Goal: Information Seeking & Learning: Learn about a topic

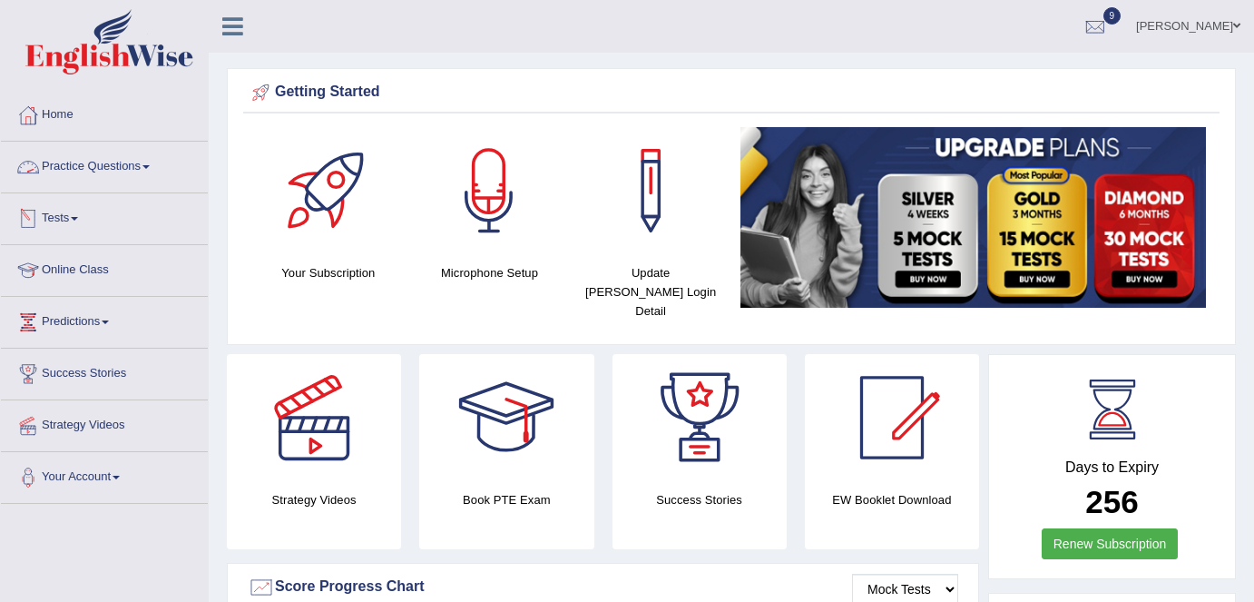
click at [133, 162] on link "Practice Questions" at bounding box center [104, 164] width 207 height 45
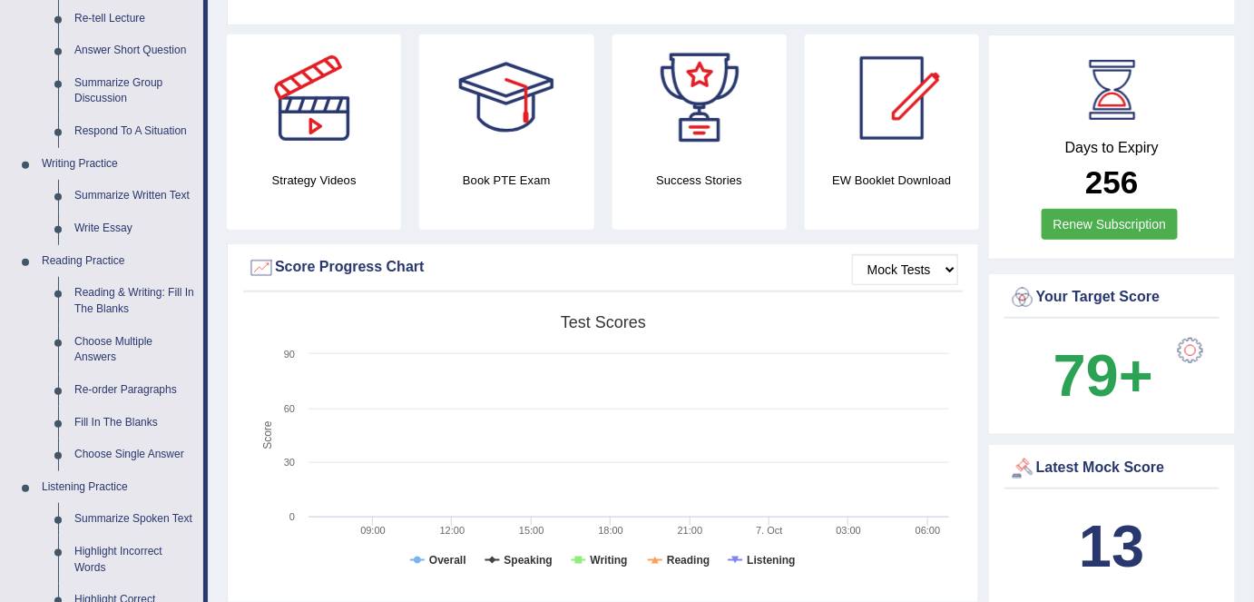
scroll to position [329, 0]
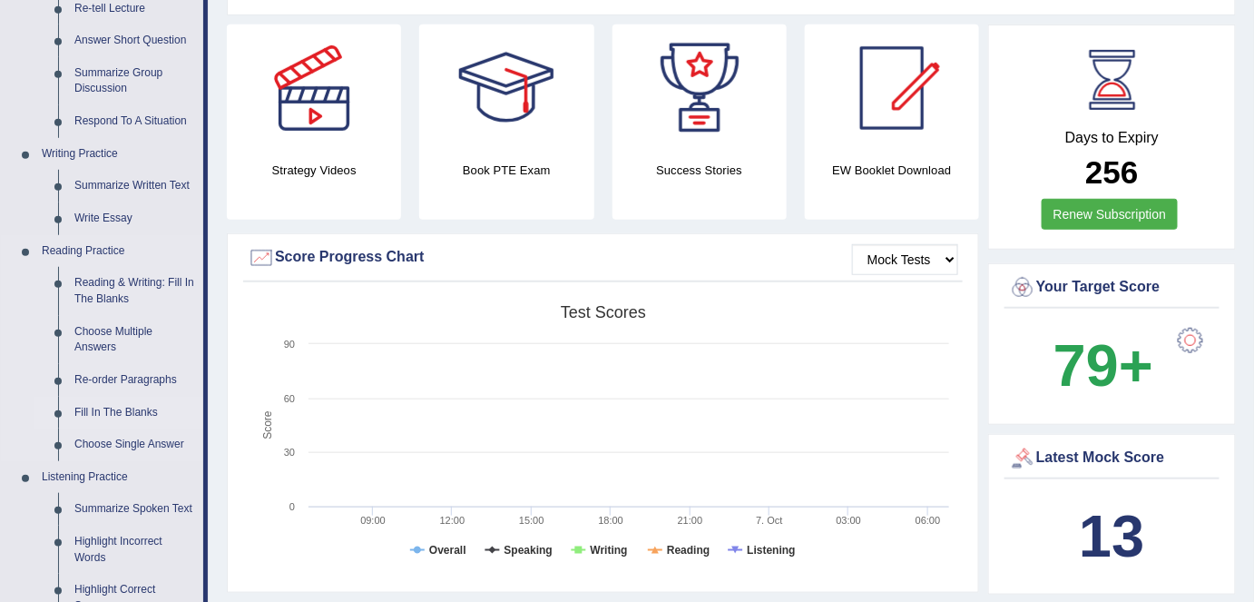
click at [135, 407] on link "Fill In The Blanks" at bounding box center [134, 413] width 137 height 33
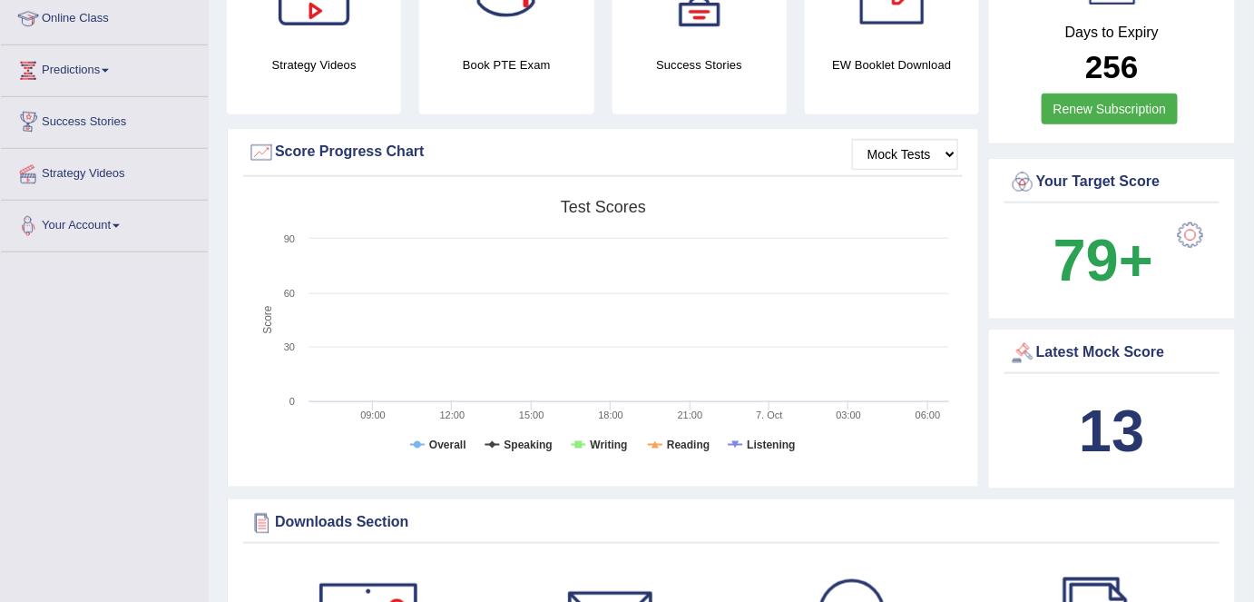
scroll to position [608, 0]
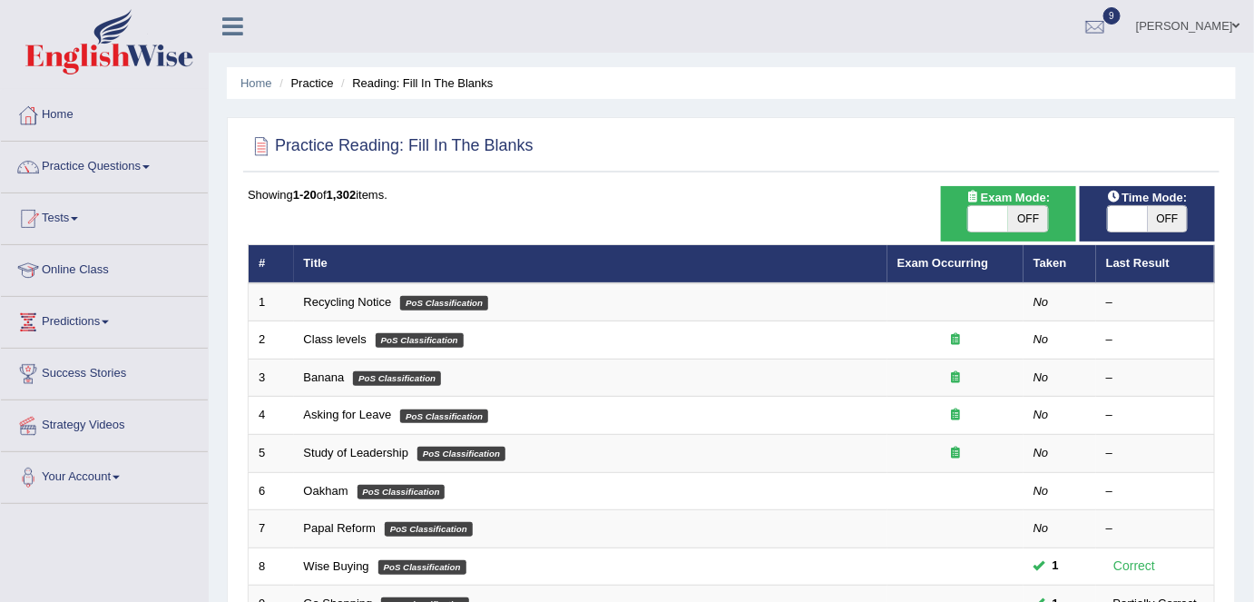
click at [1175, 215] on span "OFF" at bounding box center [1168, 218] width 40 height 25
checkbox input "true"
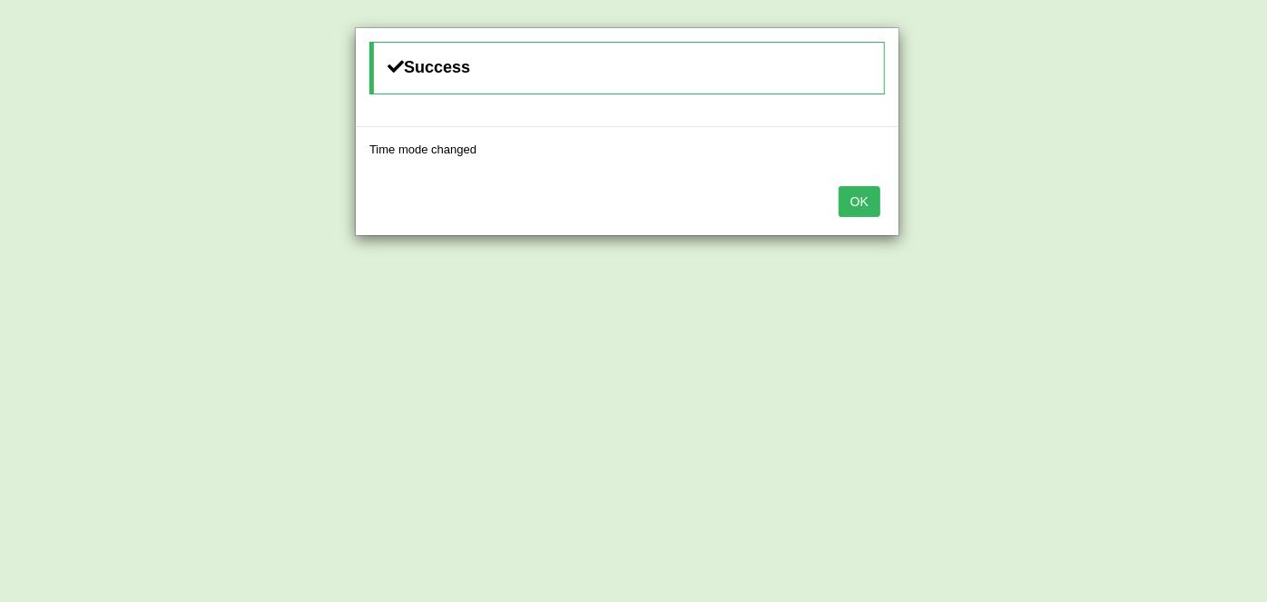
click at [864, 200] on button "OK" at bounding box center [860, 201] width 42 height 31
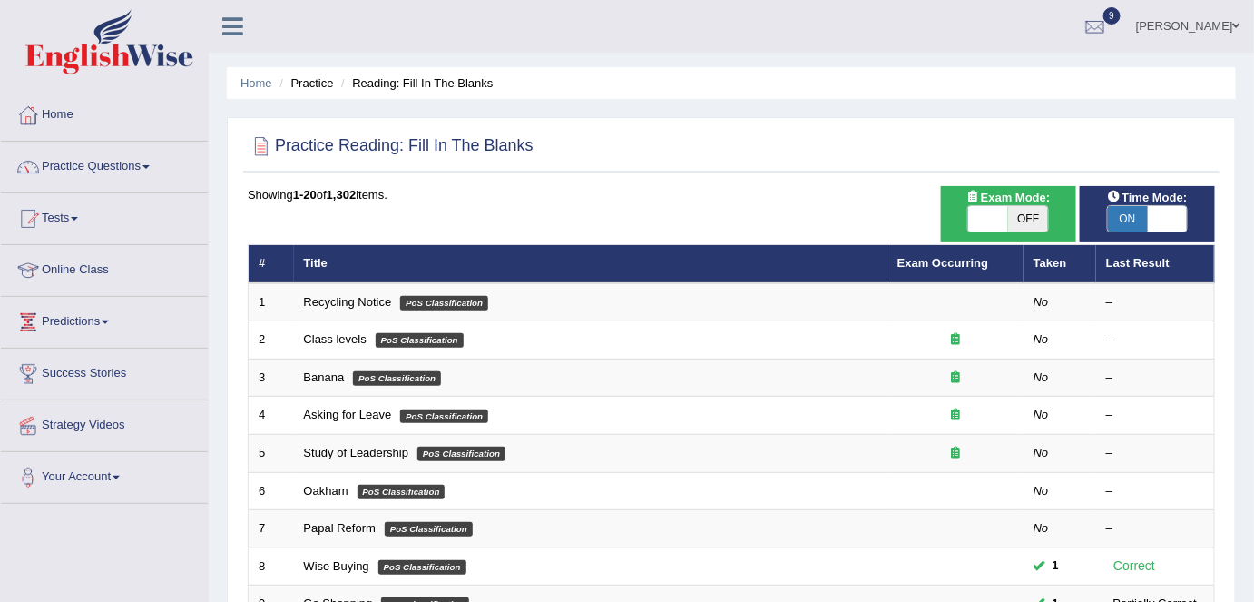
click at [1021, 218] on span "OFF" at bounding box center [1028, 218] width 40 height 25
checkbox input "true"
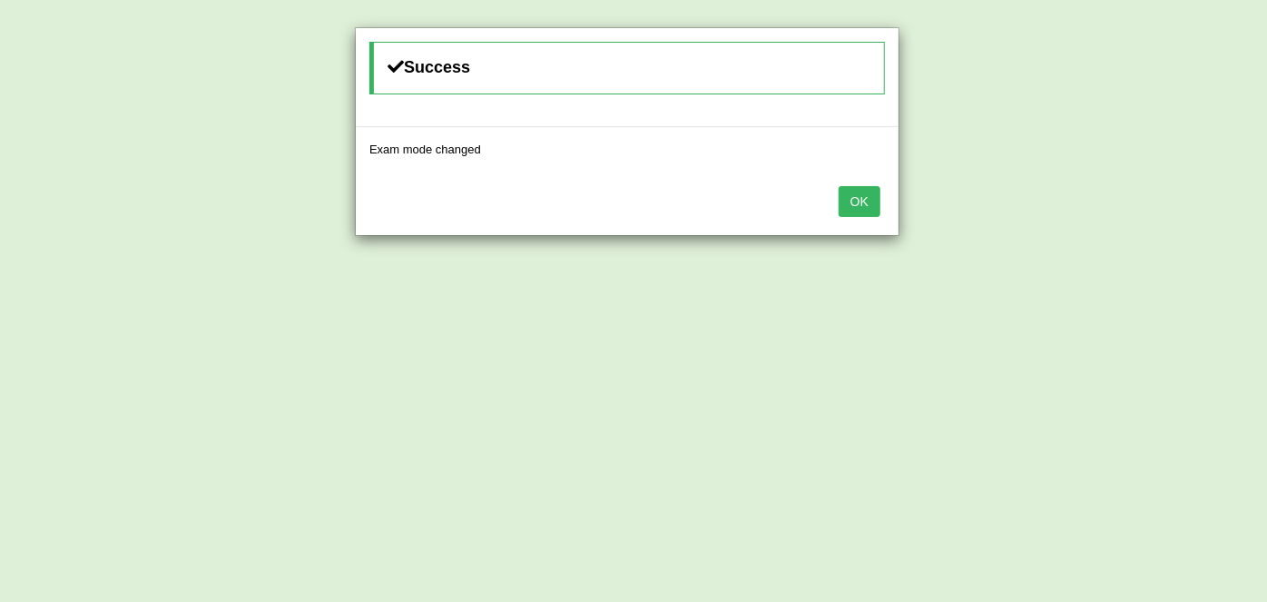
click at [864, 201] on button "OK" at bounding box center [860, 201] width 42 height 31
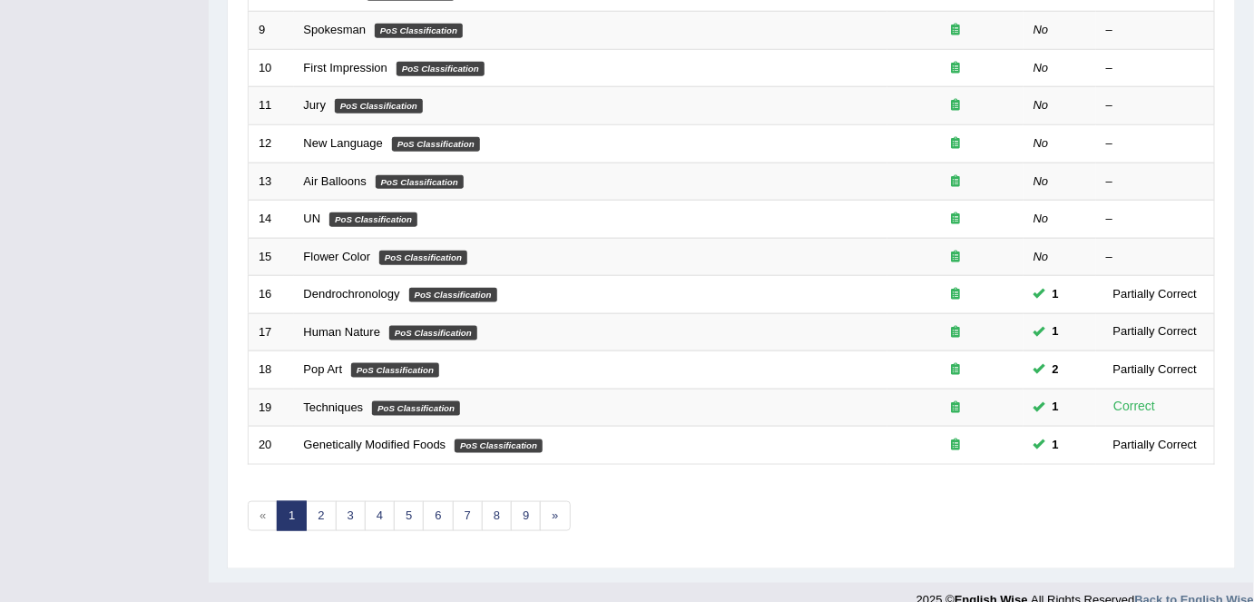
scroll to position [592, 0]
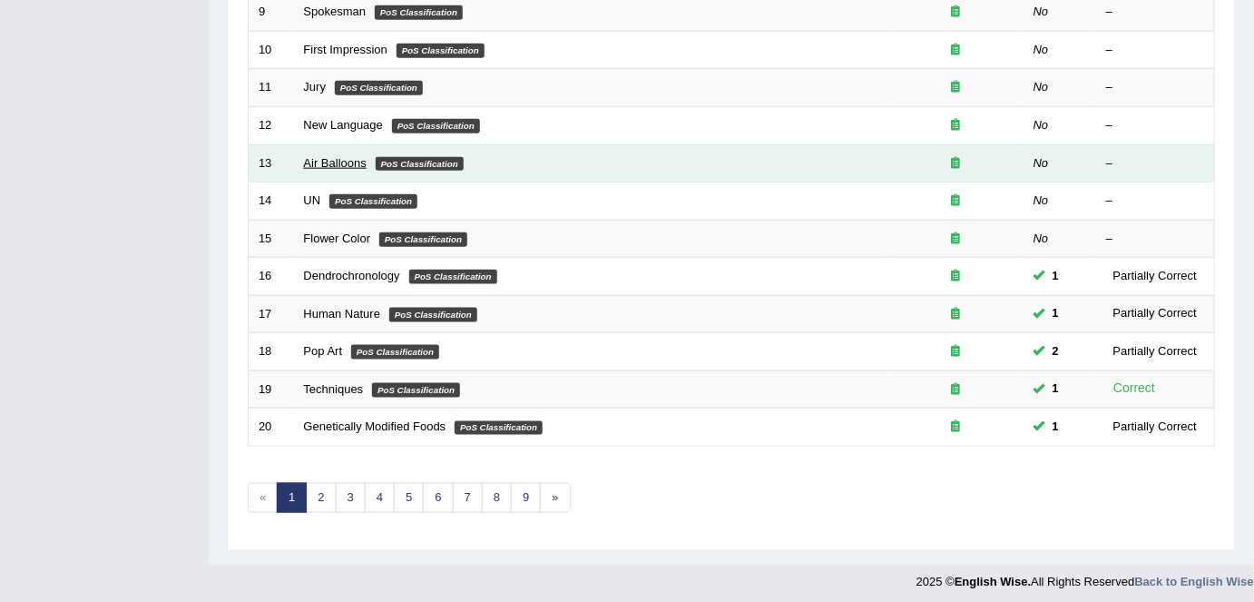
click at [343, 156] on link "Air Balloons" at bounding box center [335, 163] width 63 height 14
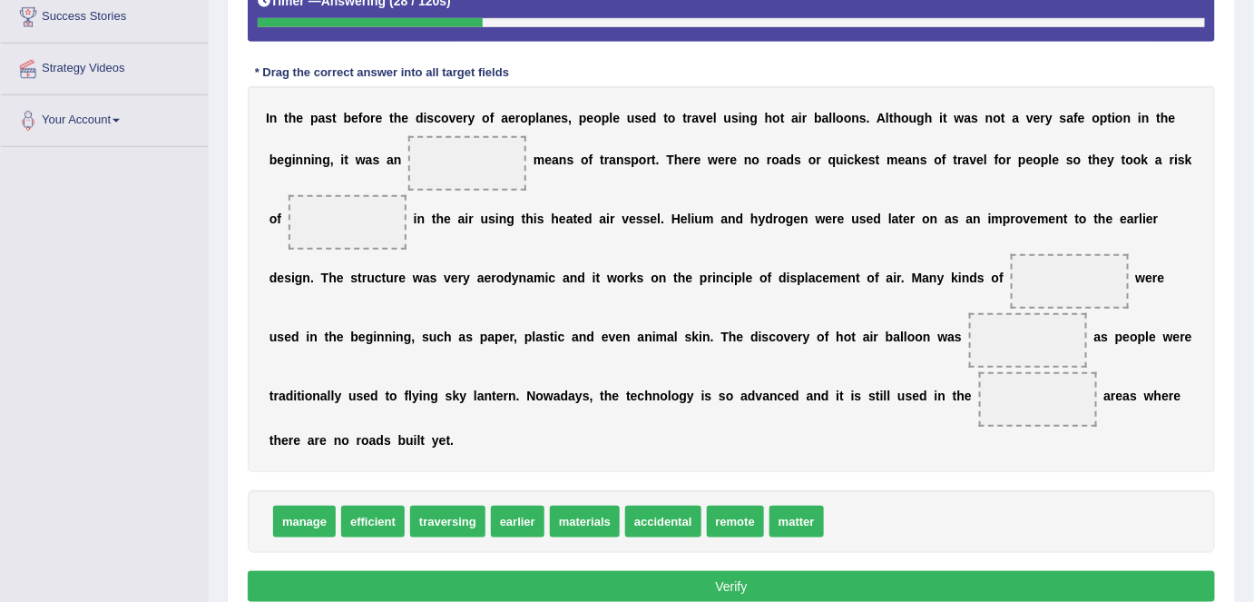
scroll to position [359, 0]
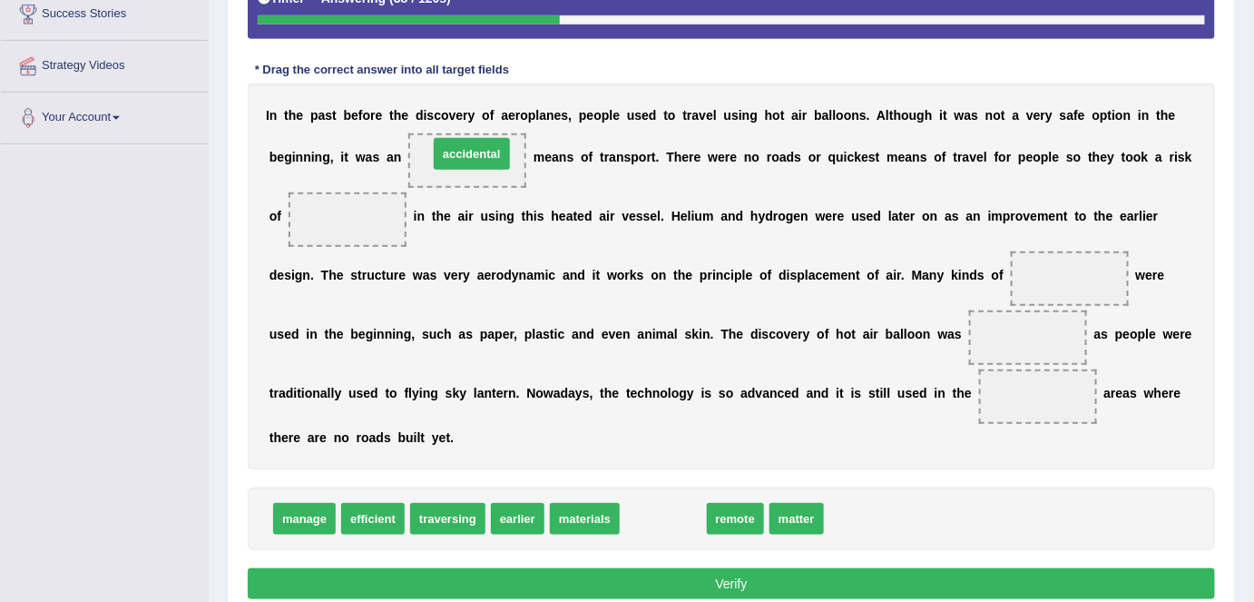
drag, startPoint x: 665, startPoint y: 512, endPoint x: 475, endPoint y: 151, distance: 408.4
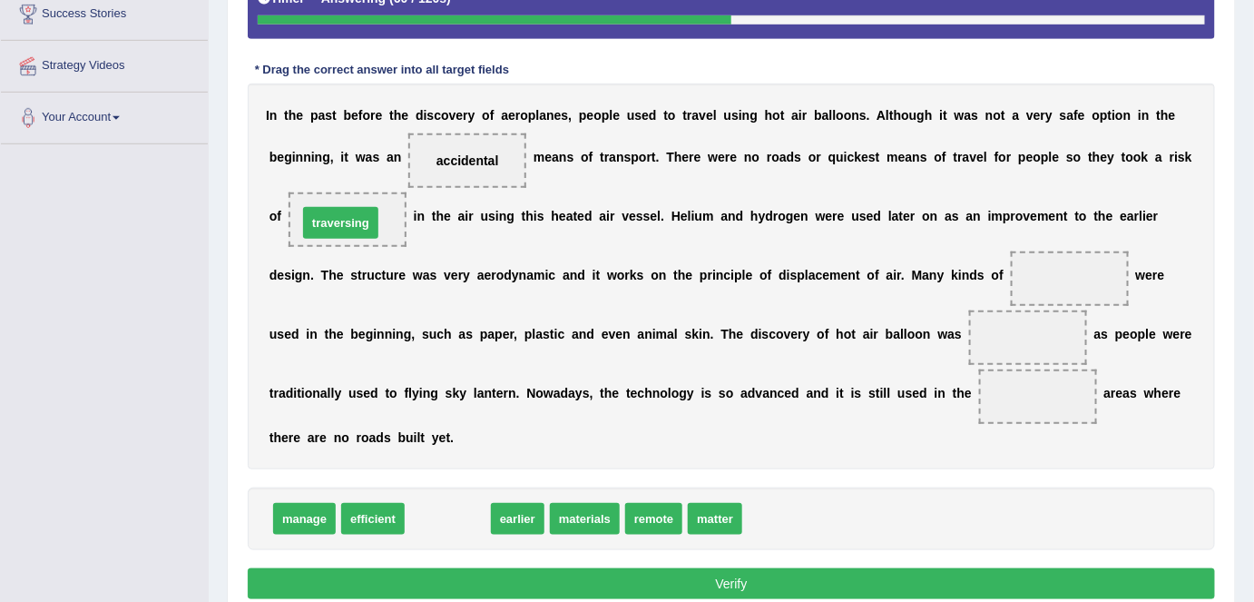
drag, startPoint x: 445, startPoint y: 512, endPoint x: 338, endPoint y: 217, distance: 313.8
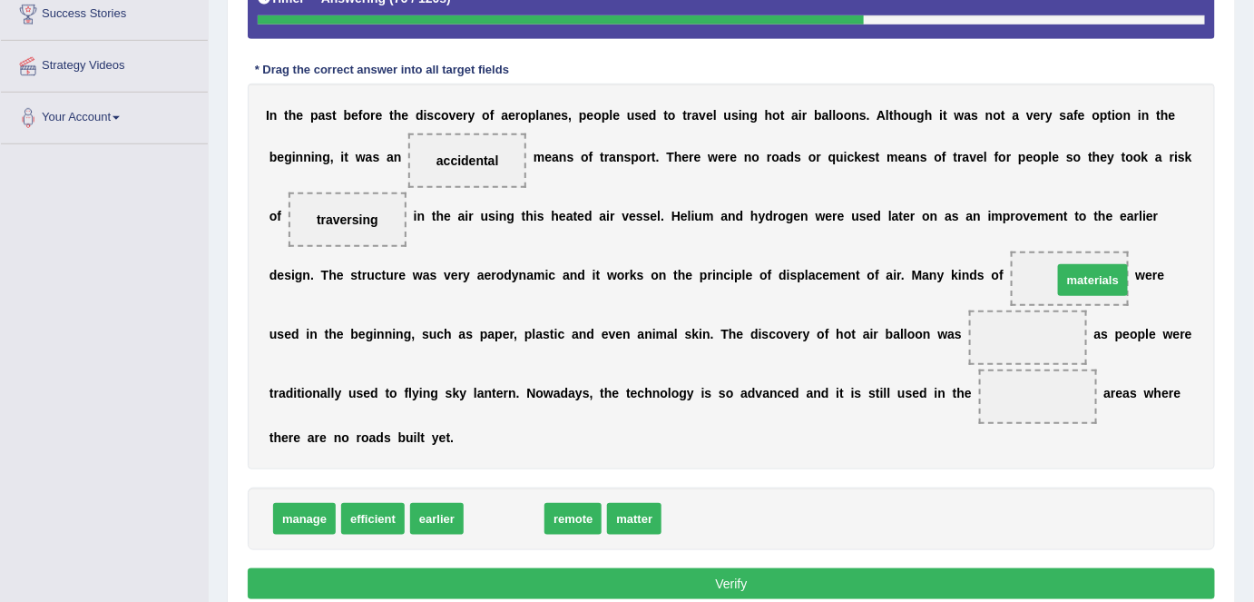
drag, startPoint x: 506, startPoint y: 516, endPoint x: 1089, endPoint y: 276, distance: 630.9
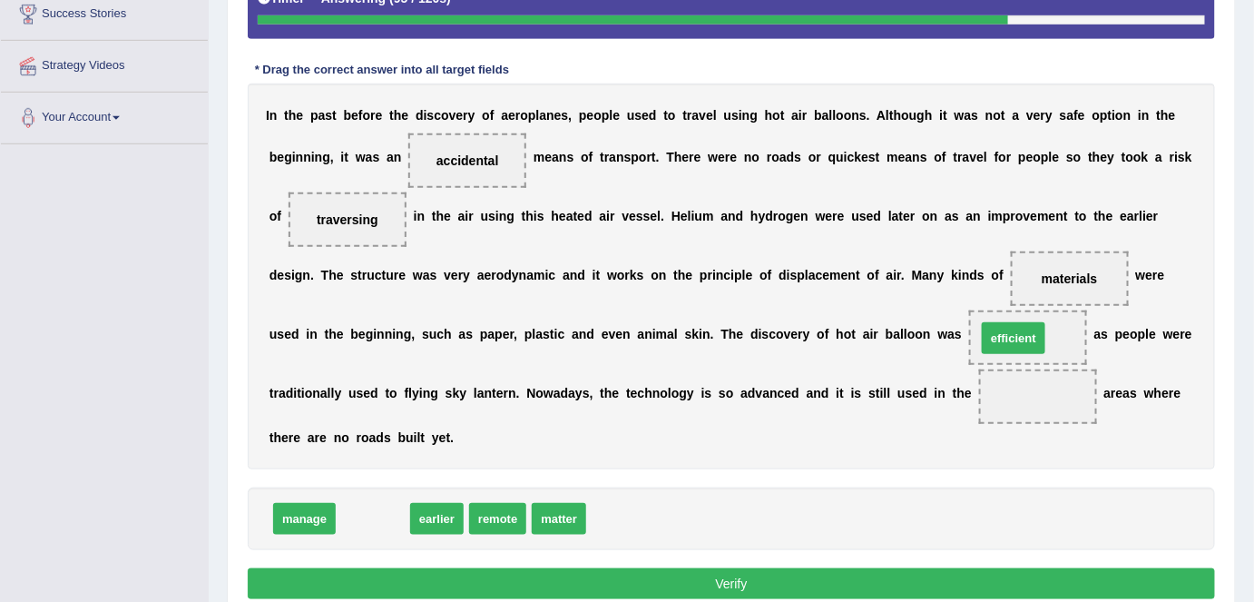
drag, startPoint x: 378, startPoint y: 514, endPoint x: 1017, endPoint y: 335, distance: 663.5
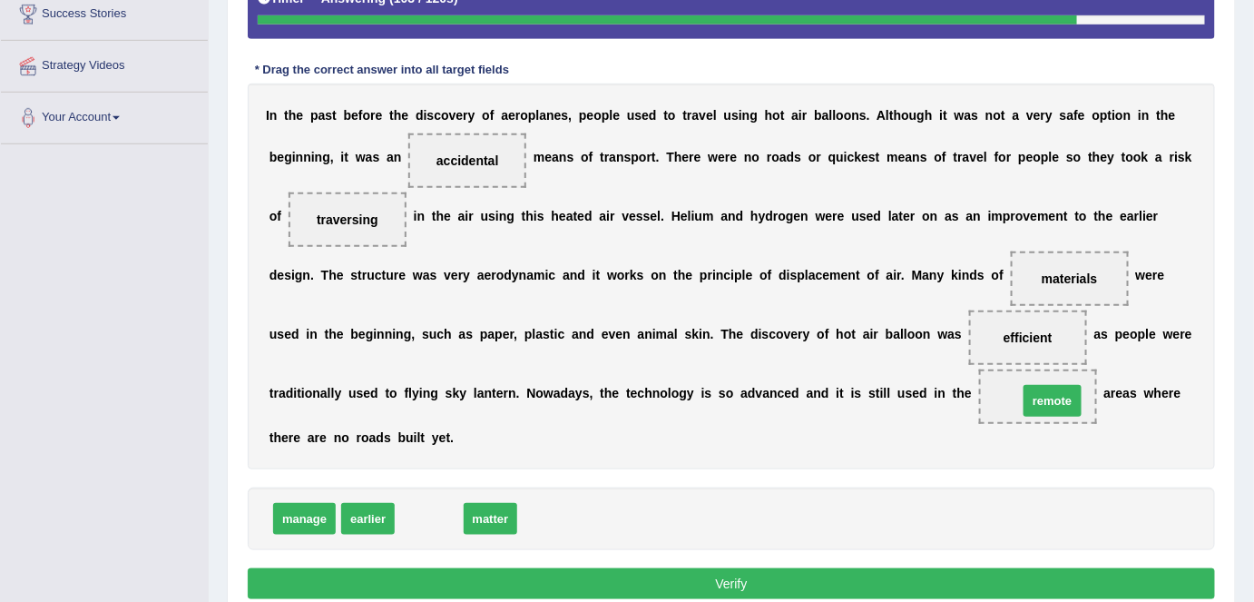
drag, startPoint x: 432, startPoint y: 516, endPoint x: 1056, endPoint y: 398, distance: 634.6
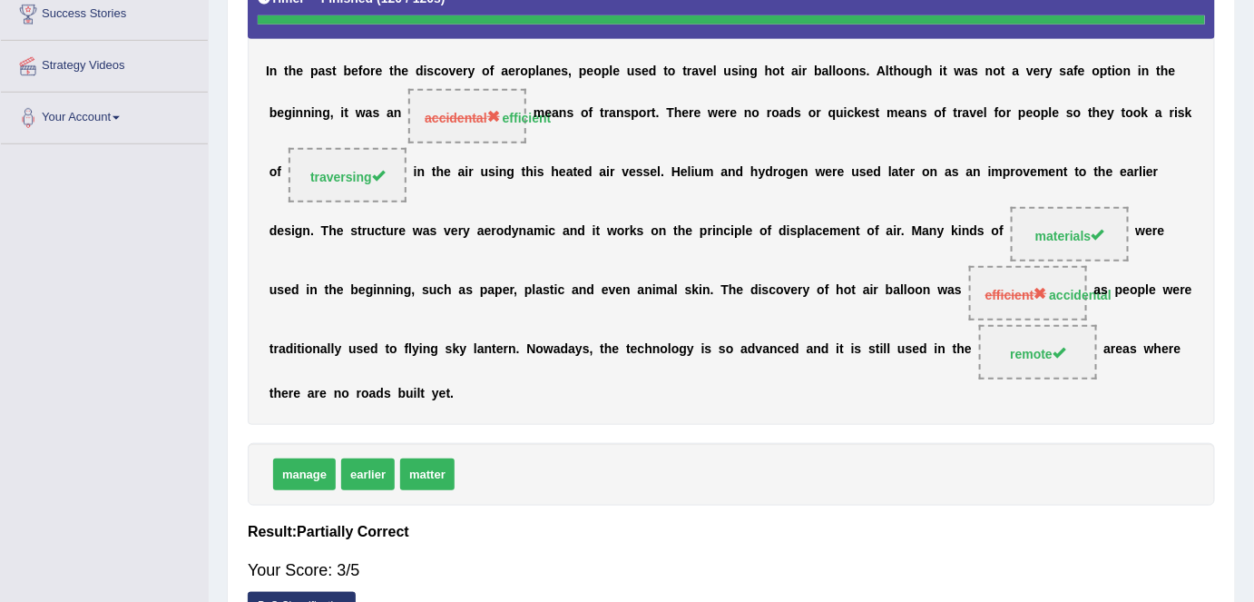
click at [733, 515] on div "Instructions: In the text below some words are missing. Drag words from the box…" at bounding box center [731, 259] width 977 height 758
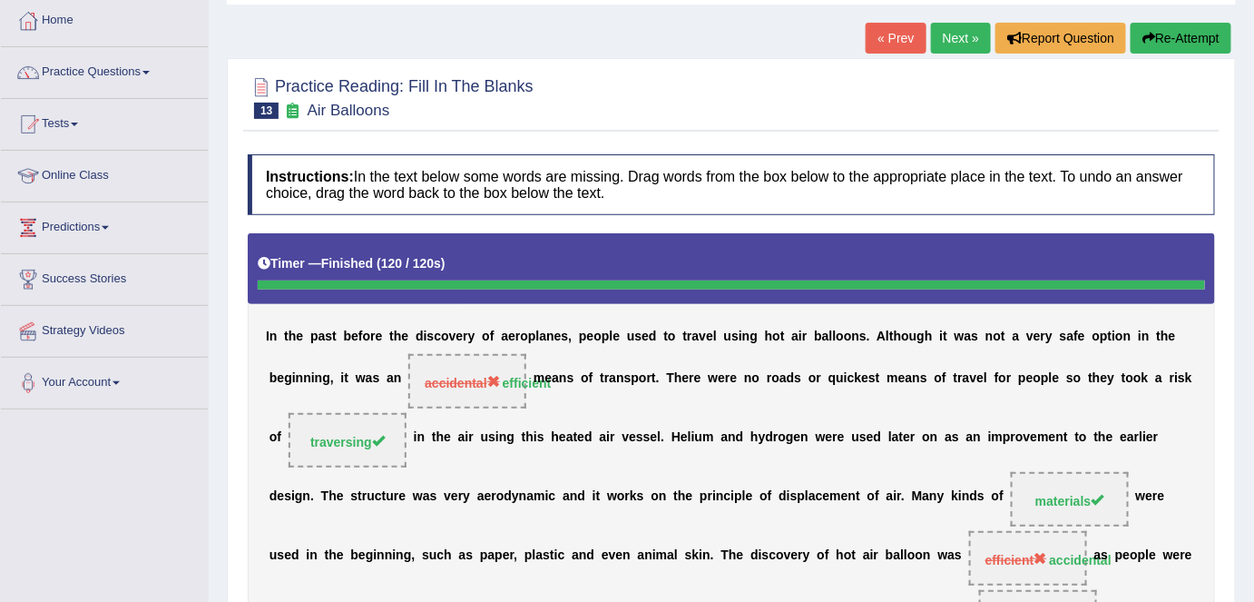
scroll to position [93, 0]
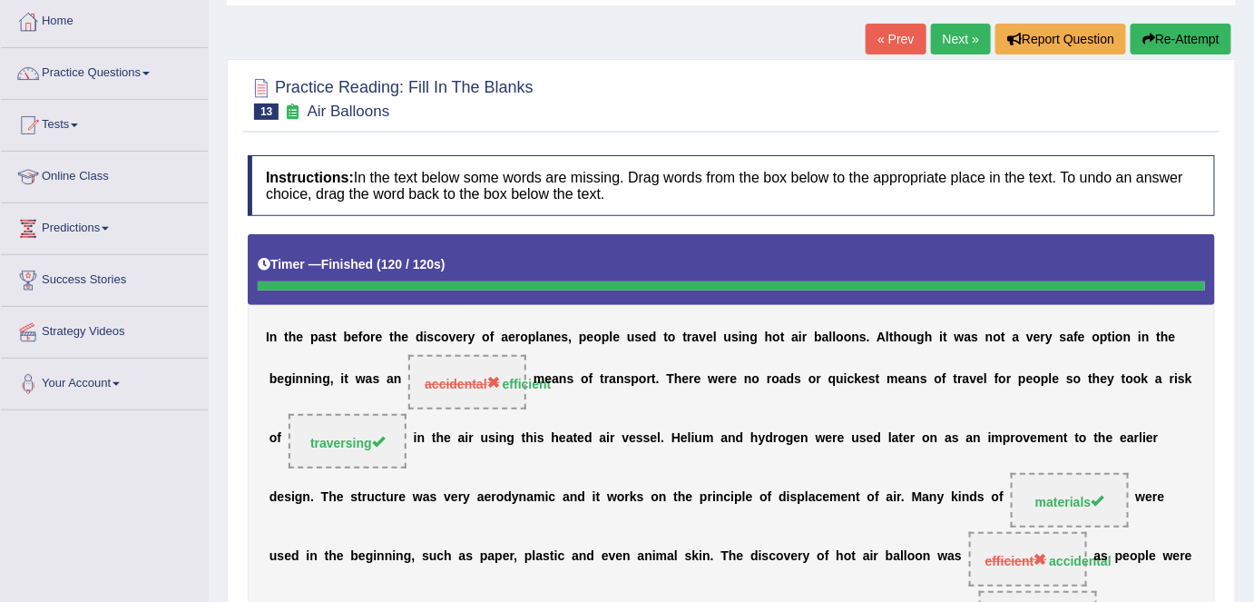
click at [961, 34] on link "Next »" at bounding box center [961, 39] width 60 height 31
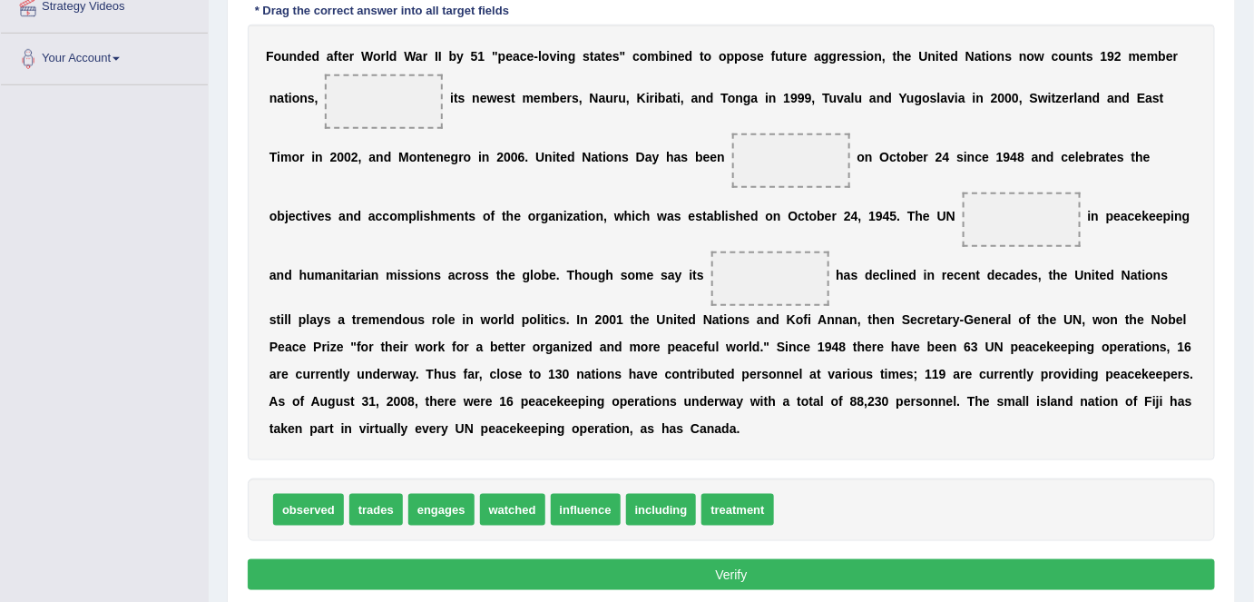
scroll to position [430, 0]
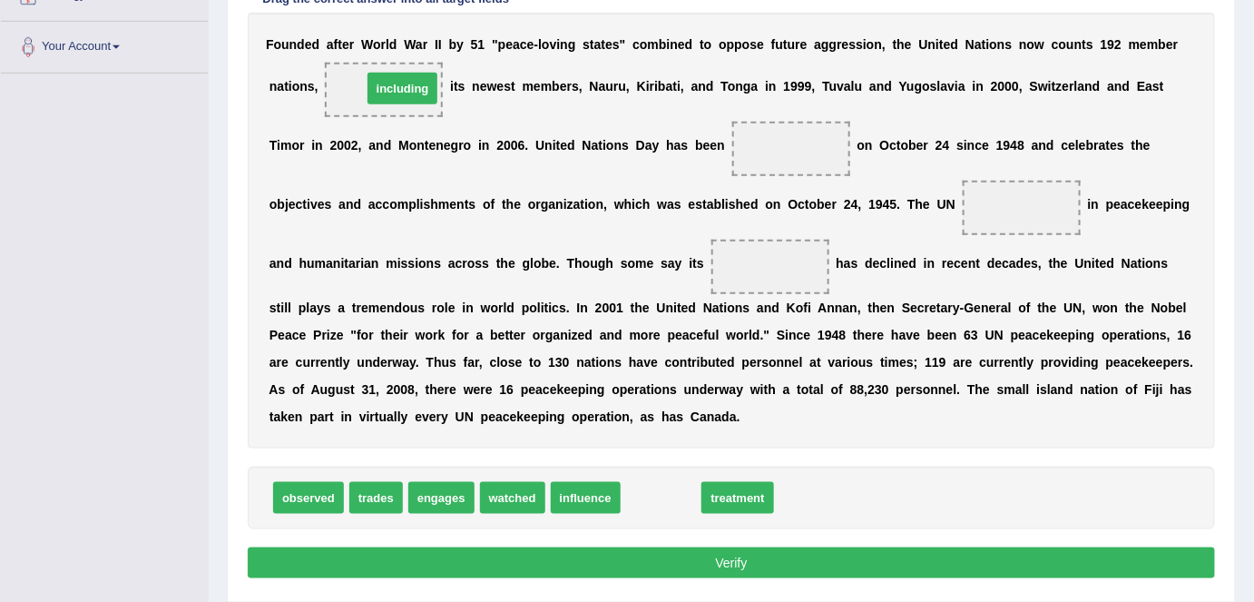
drag, startPoint x: 663, startPoint y: 489, endPoint x: 404, endPoint y: 81, distance: 483.5
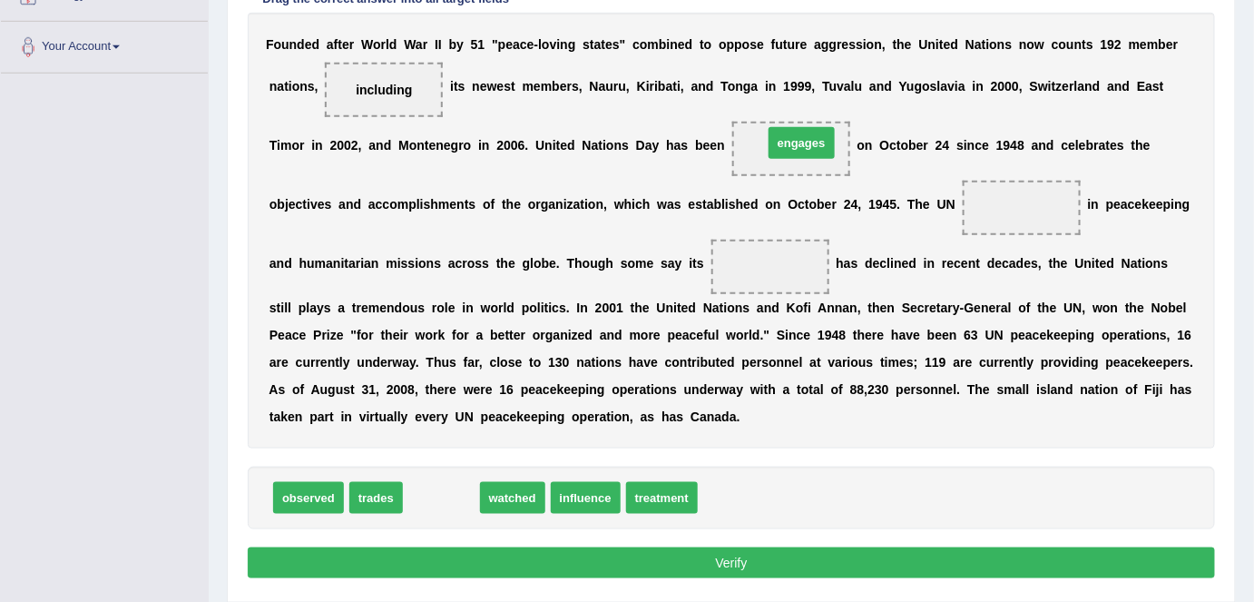
drag, startPoint x: 445, startPoint y: 498, endPoint x: 805, endPoint y: 143, distance: 505.8
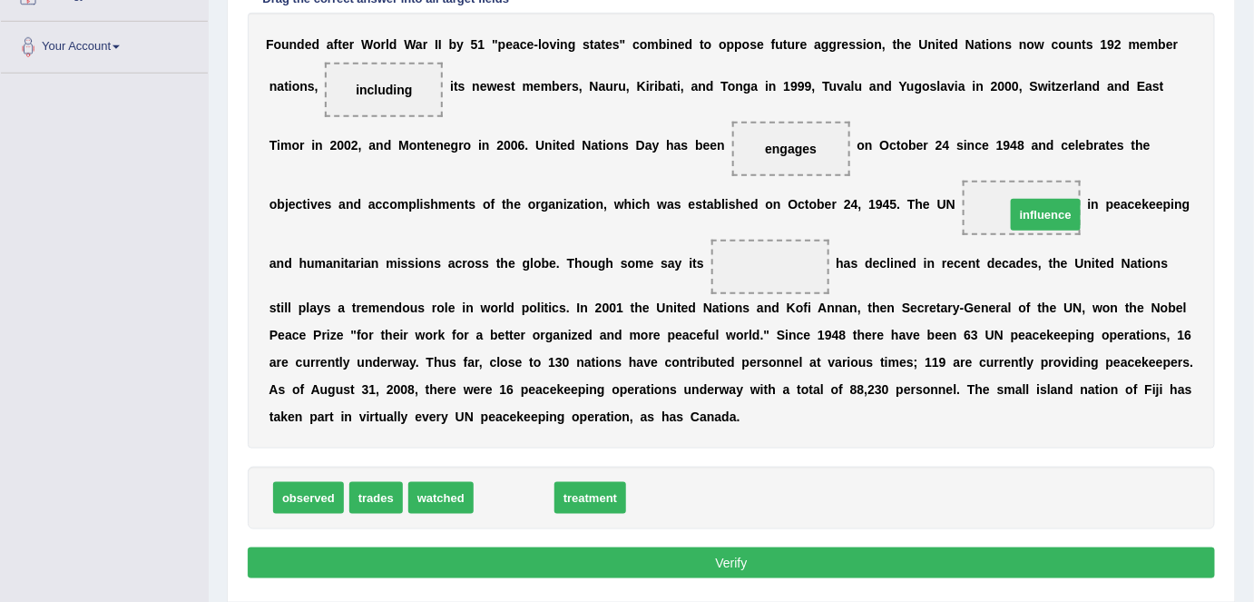
drag, startPoint x: 523, startPoint y: 491, endPoint x: 1056, endPoint y: 208, distance: 603.4
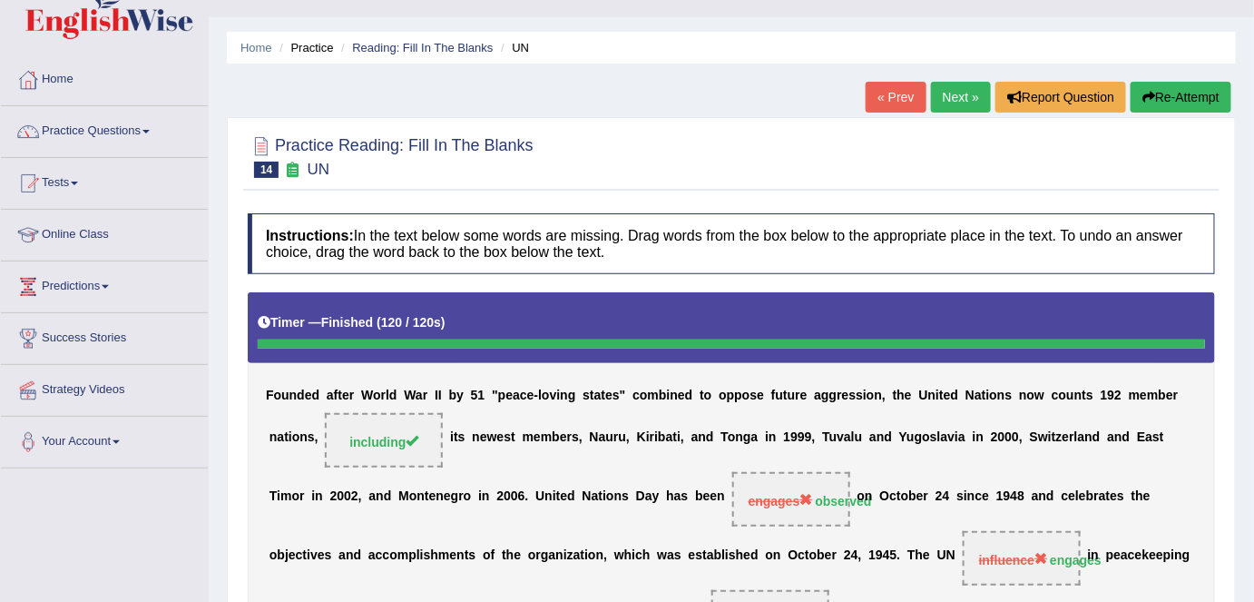
scroll to position [33, 0]
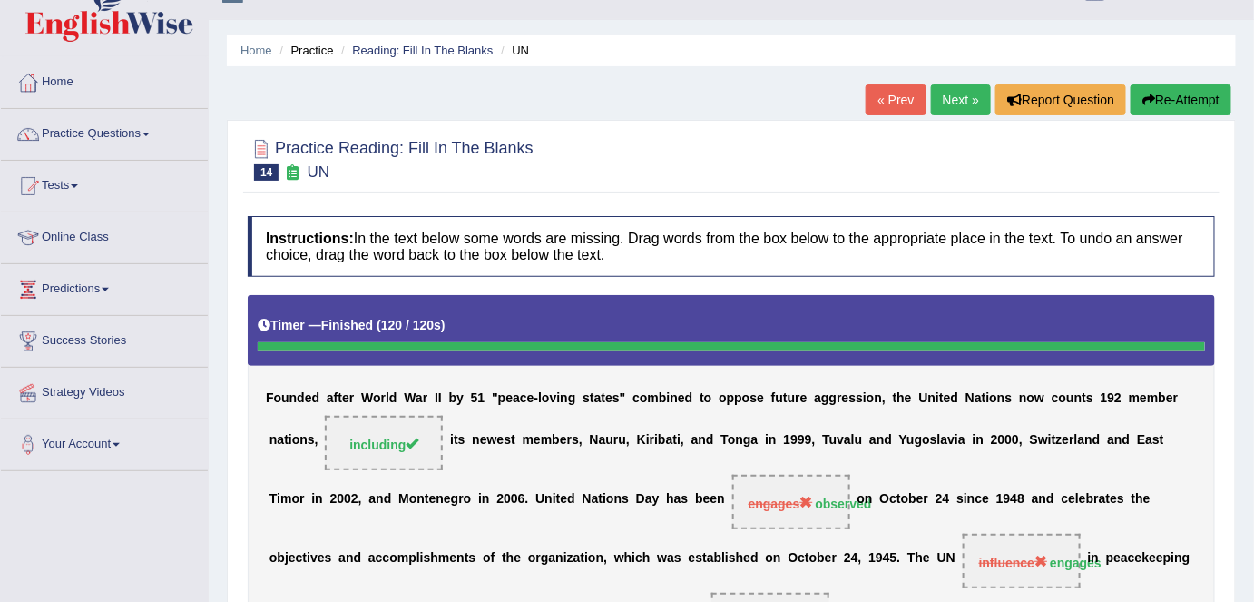
click at [958, 105] on link "Next »" at bounding box center [961, 99] width 60 height 31
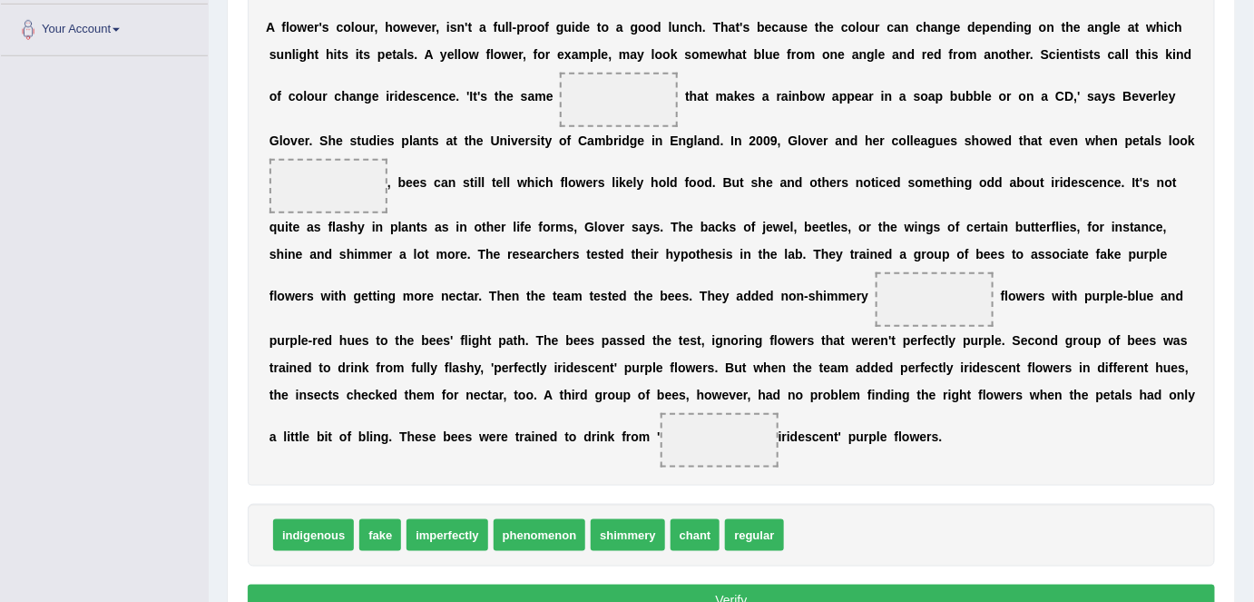
scroll to position [446, 0]
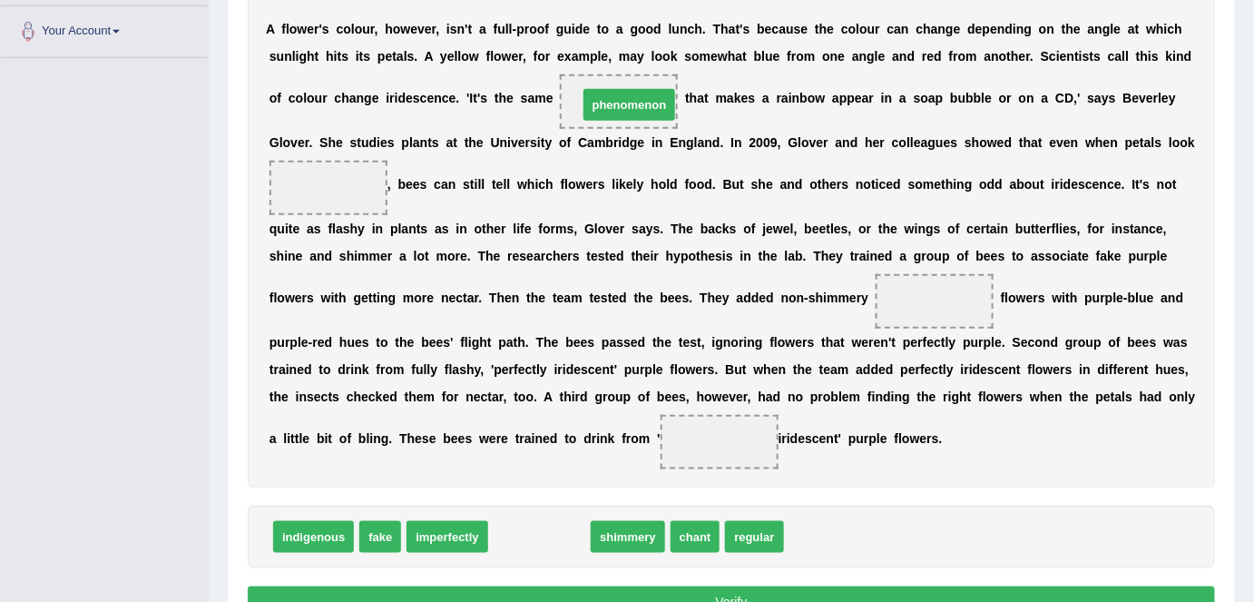
drag, startPoint x: 551, startPoint y: 530, endPoint x: 641, endPoint y: 99, distance: 440.4
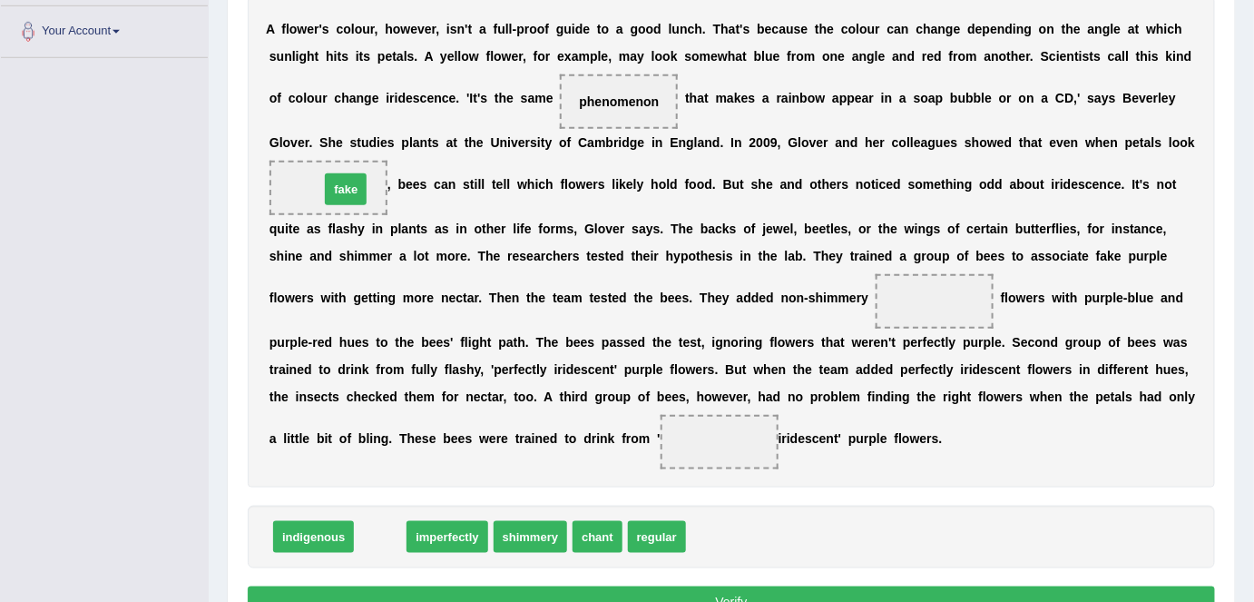
drag, startPoint x: 385, startPoint y: 536, endPoint x: 349, endPoint y: 188, distance: 349.4
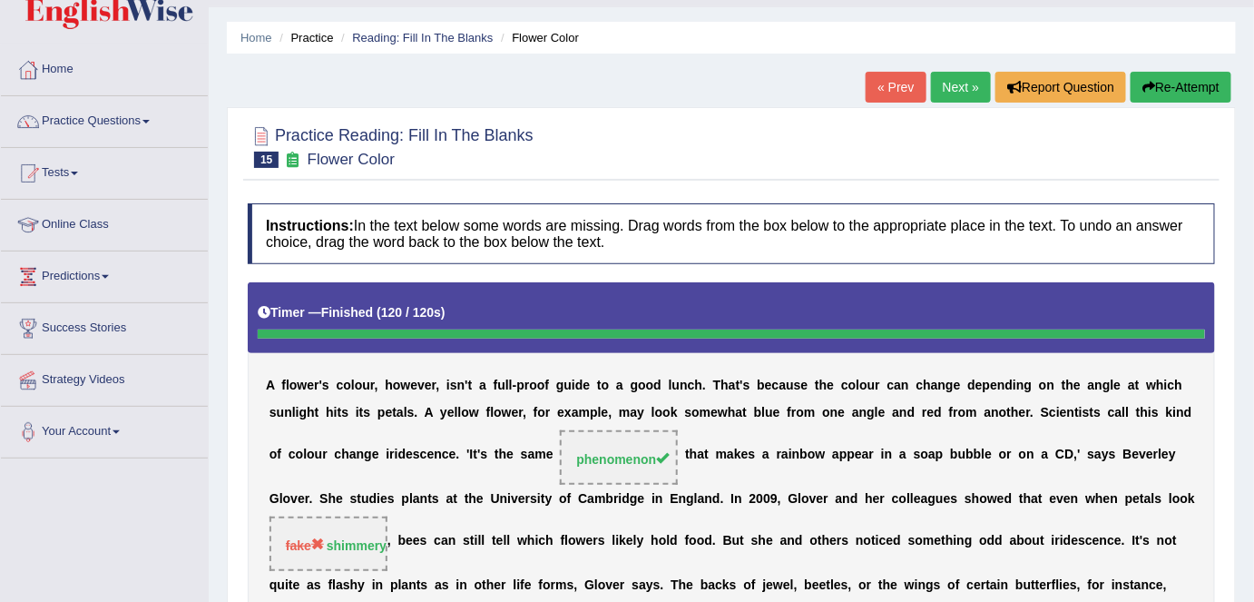
scroll to position [41, 0]
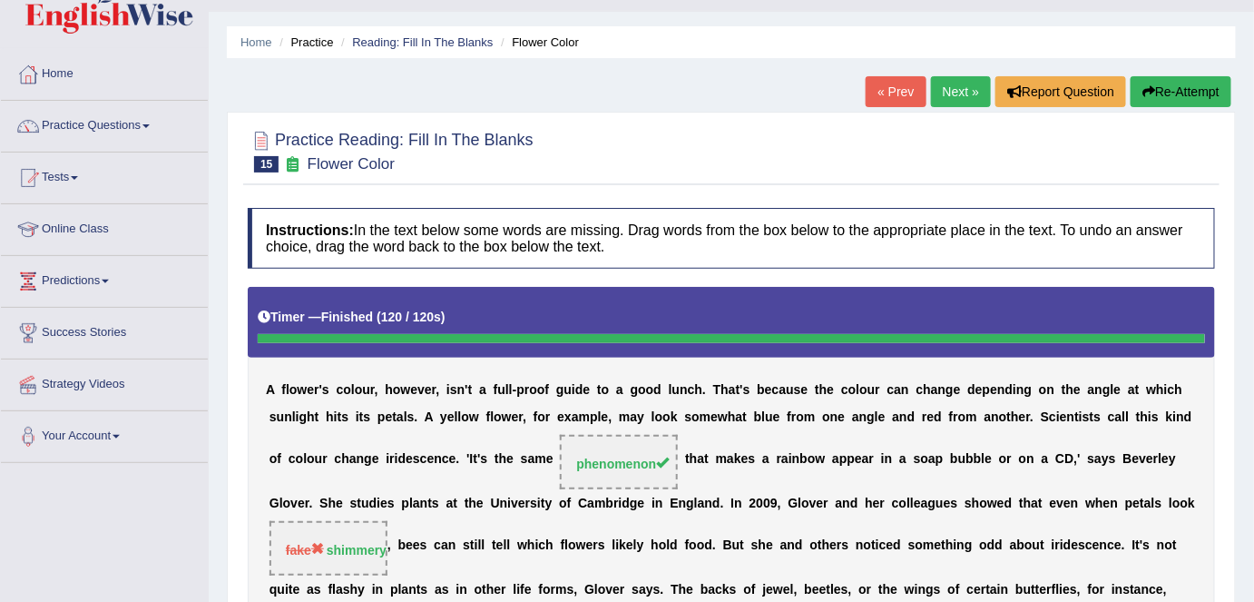
click at [956, 96] on link "Next »" at bounding box center [961, 91] width 60 height 31
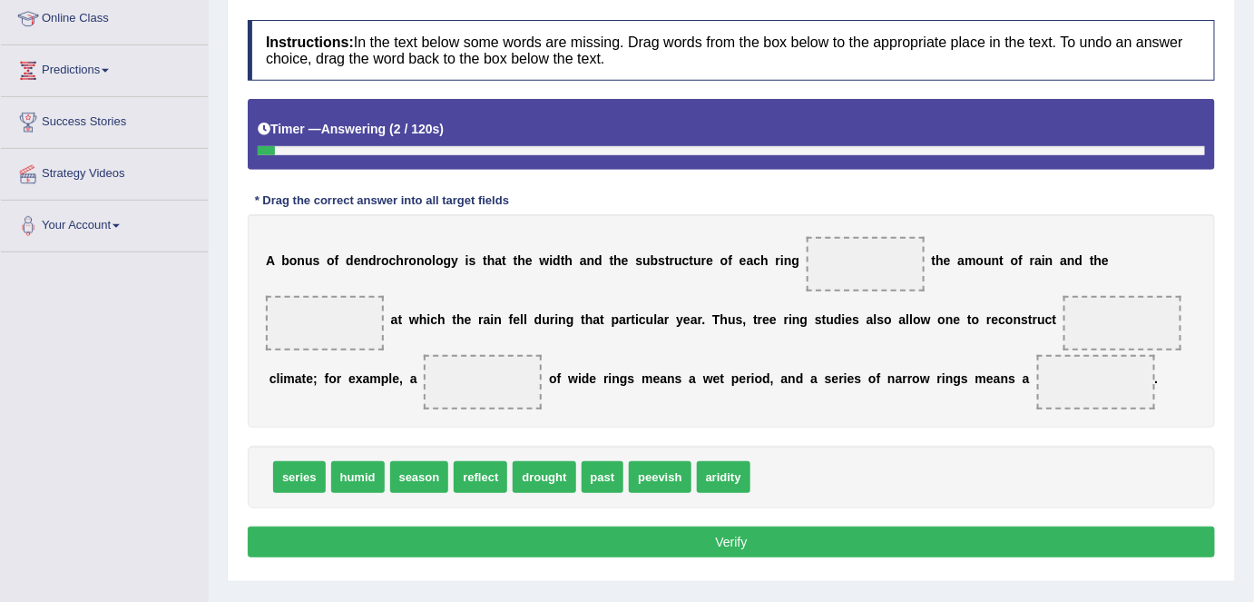
scroll to position [313, 0]
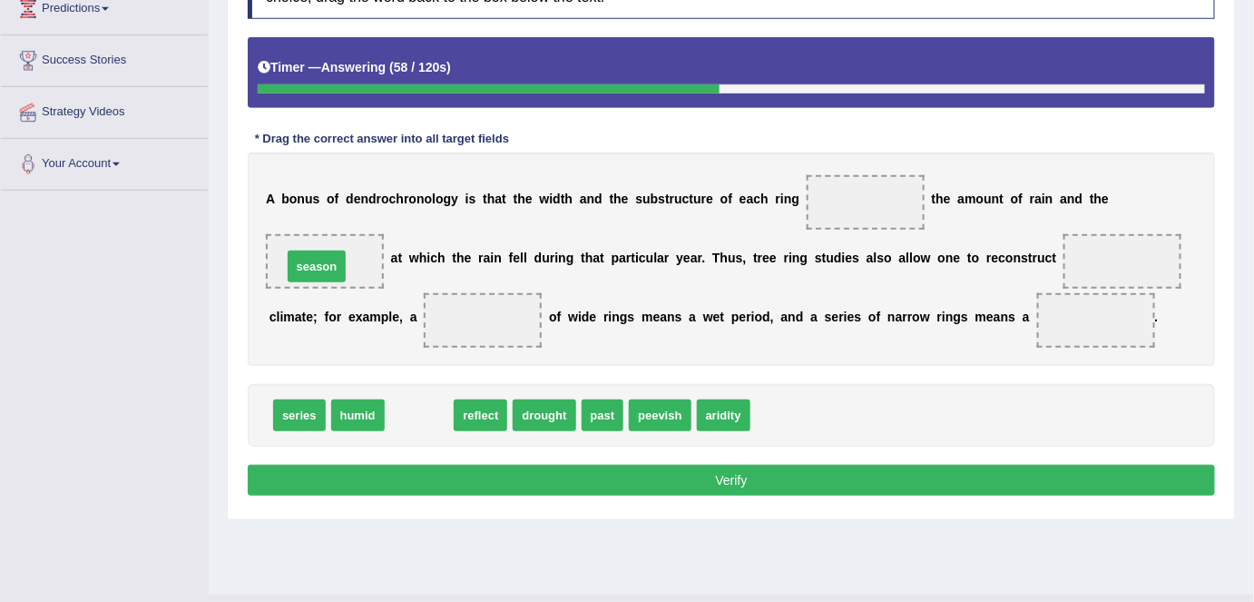
drag, startPoint x: 424, startPoint y: 408, endPoint x: 321, endPoint y: 260, distance: 180.0
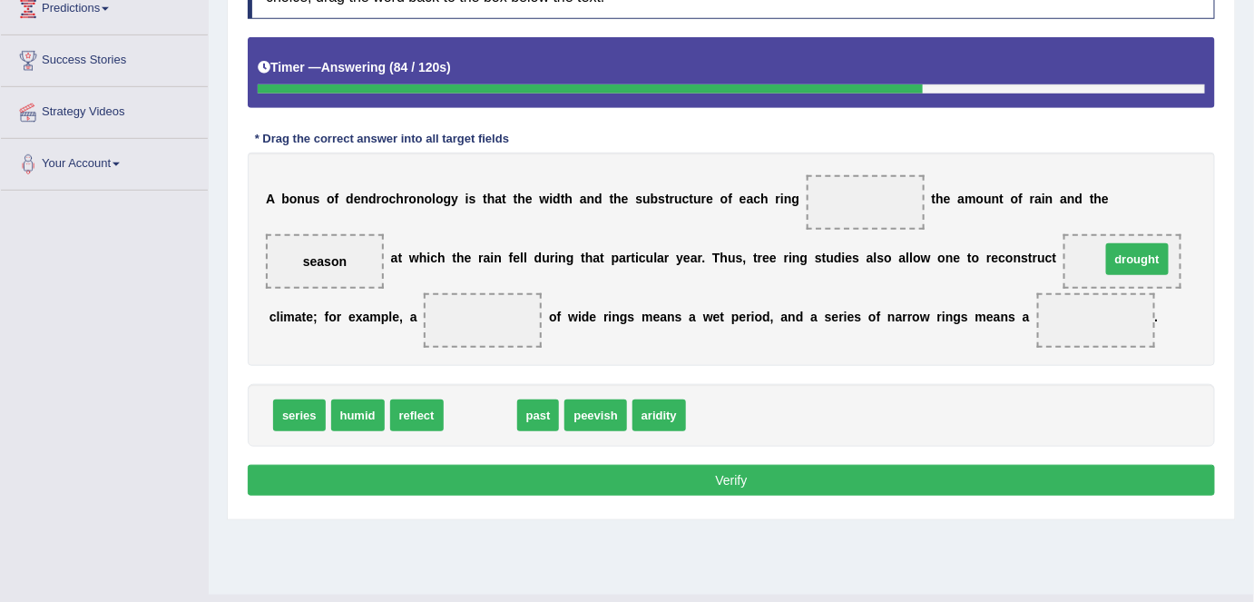
drag, startPoint x: 489, startPoint y: 408, endPoint x: 1146, endPoint y: 252, distance: 675.2
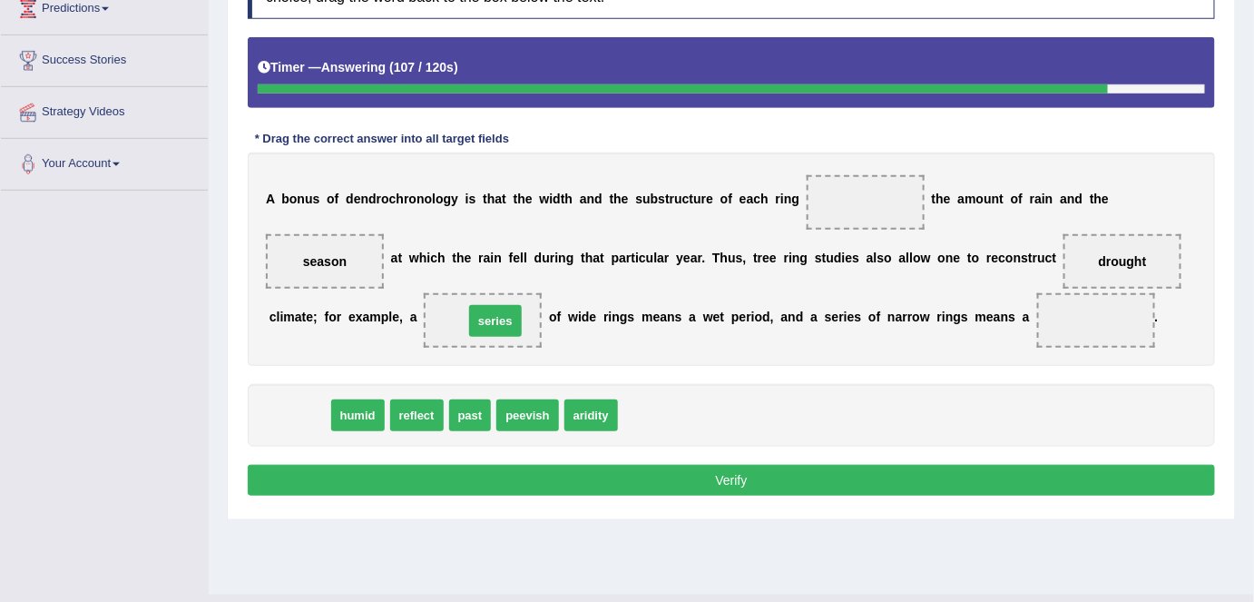
drag, startPoint x: 288, startPoint y: 408, endPoint x: 484, endPoint y: 313, distance: 218.0
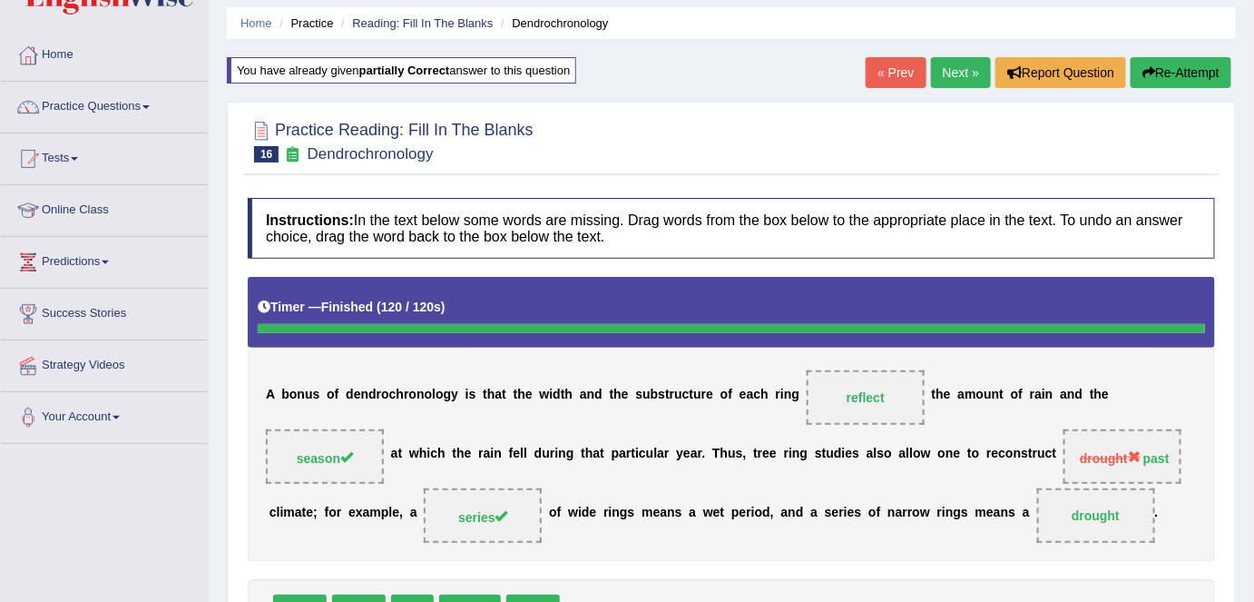
scroll to position [48, 0]
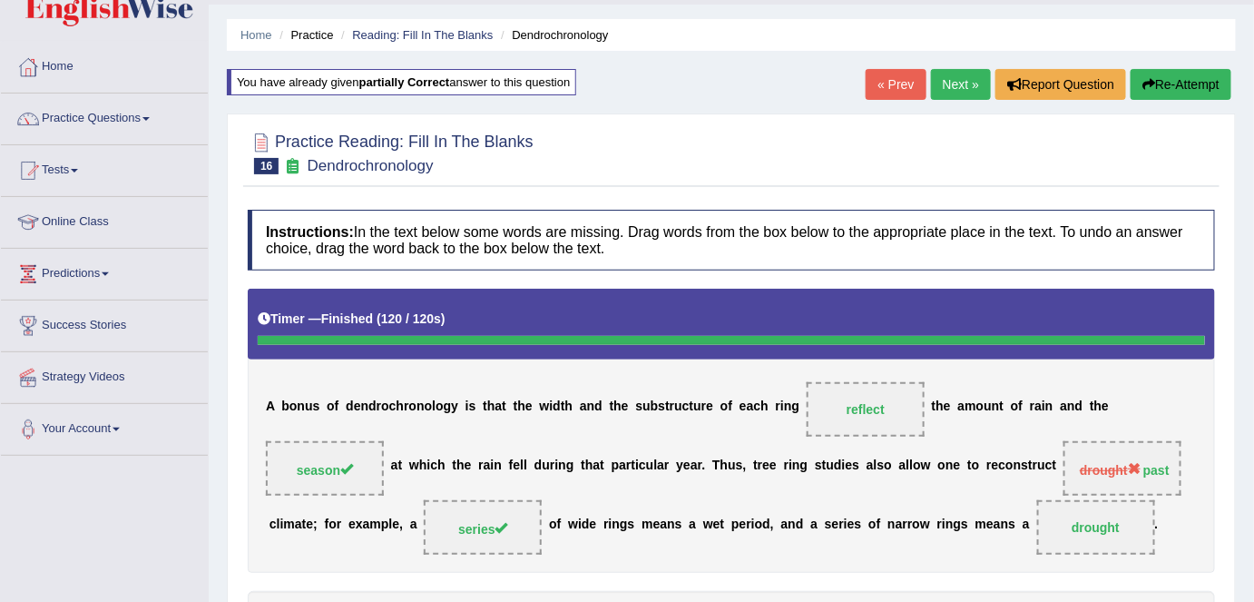
click at [963, 84] on link "Next »" at bounding box center [961, 84] width 60 height 31
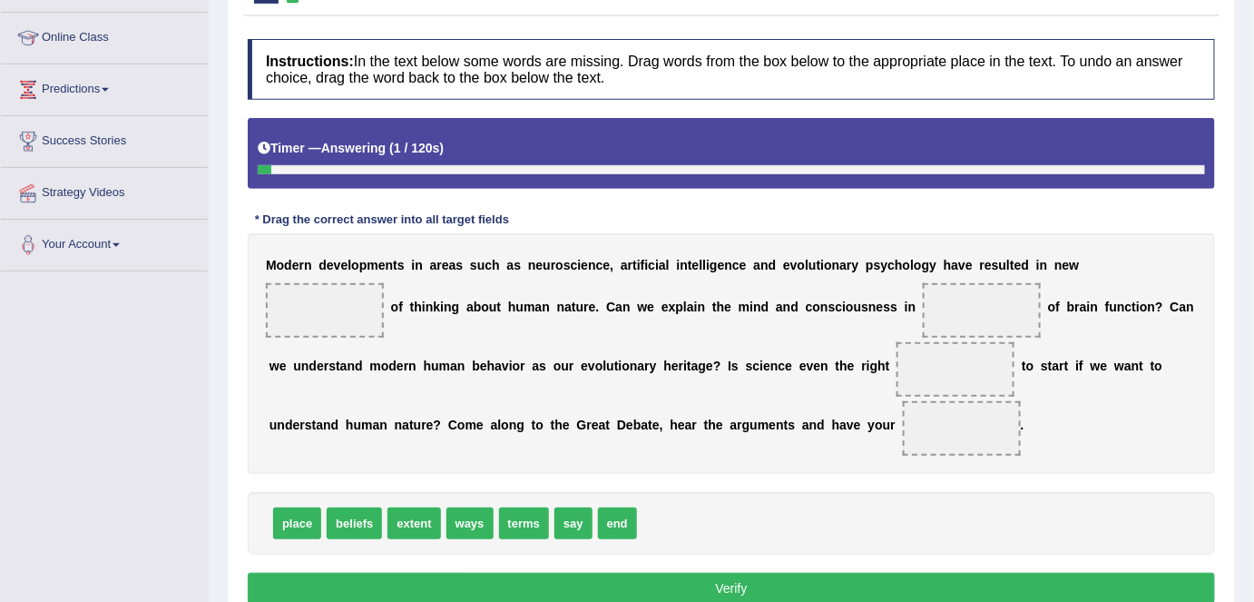
scroll to position [242, 0]
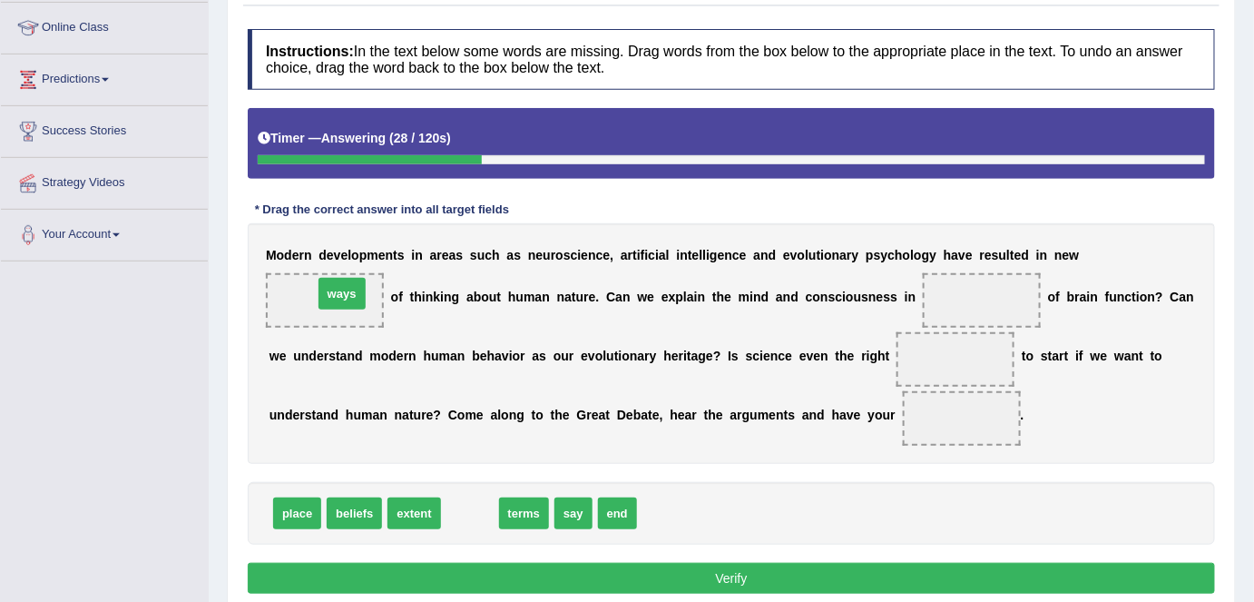
drag, startPoint x: 479, startPoint y: 508, endPoint x: 350, endPoint y: 290, distance: 253.9
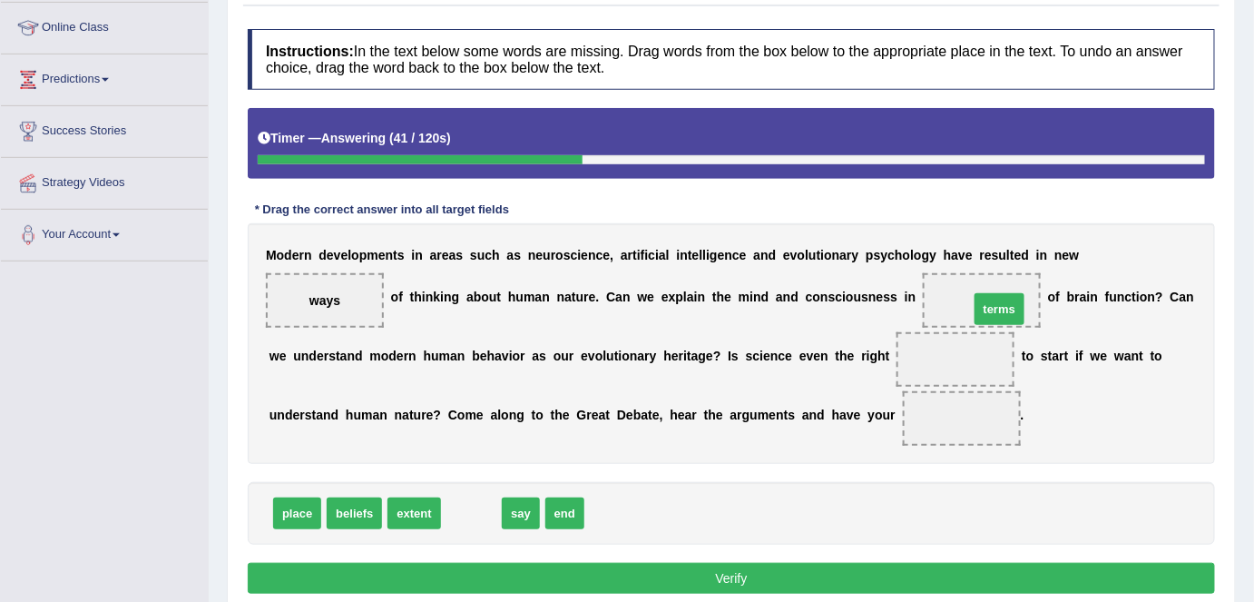
drag, startPoint x: 469, startPoint y: 508, endPoint x: 1027, endPoint y: 305, distance: 594.1
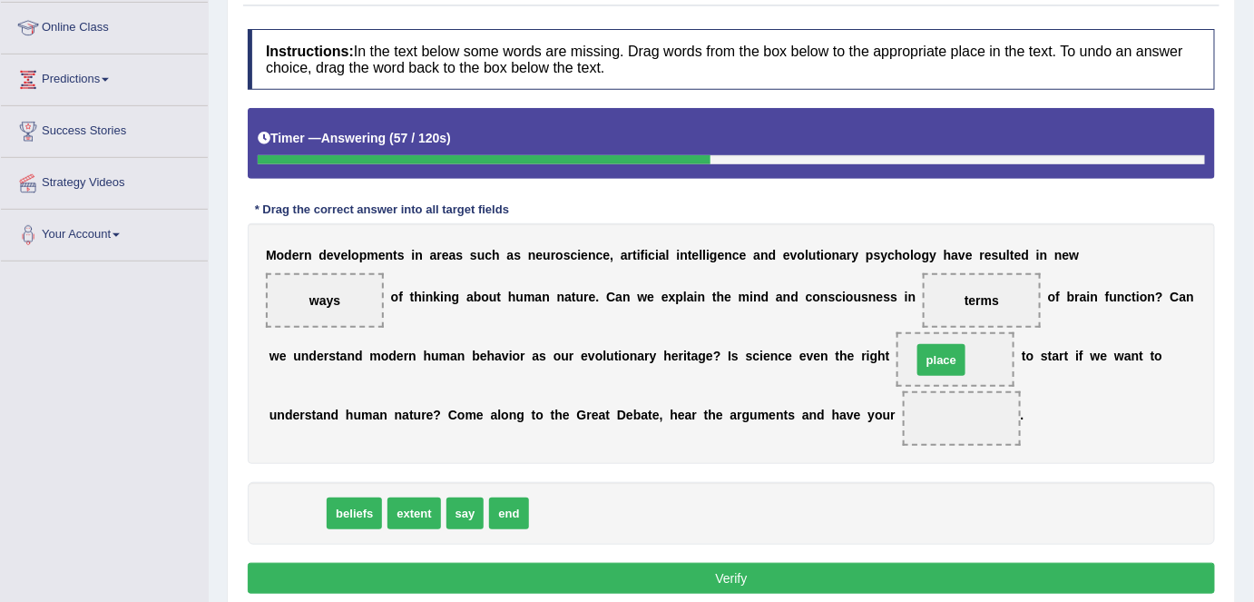
drag, startPoint x: 304, startPoint y: 512, endPoint x: 949, endPoint y: 359, distance: 662.4
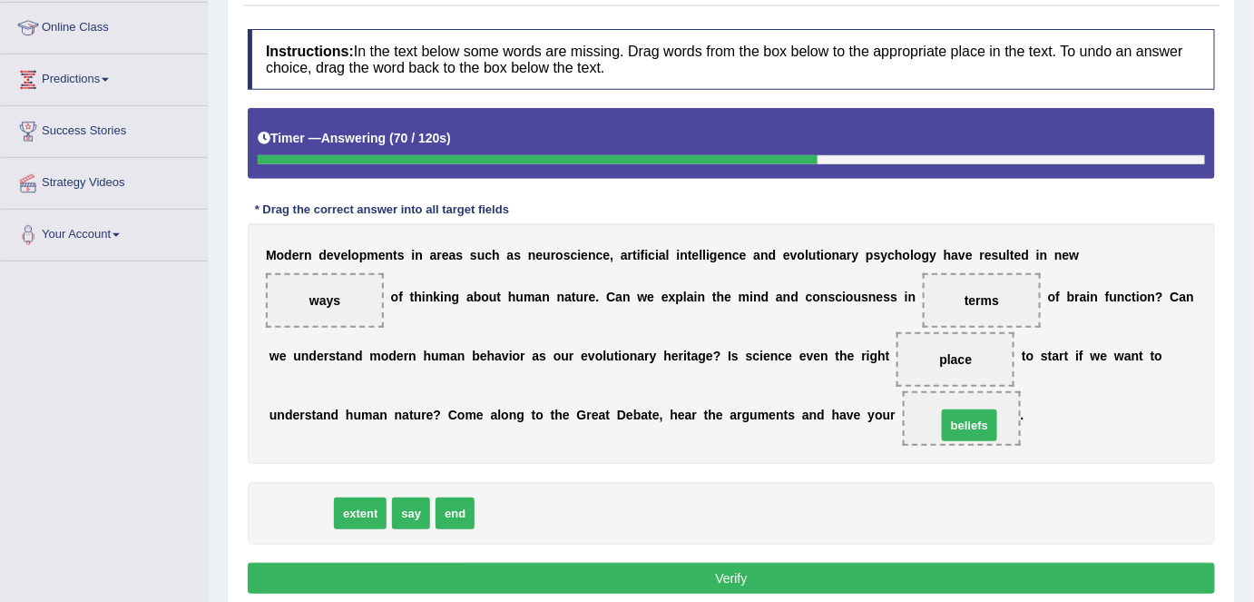
drag, startPoint x: 296, startPoint y: 508, endPoint x: 992, endPoint y: 419, distance: 701.8
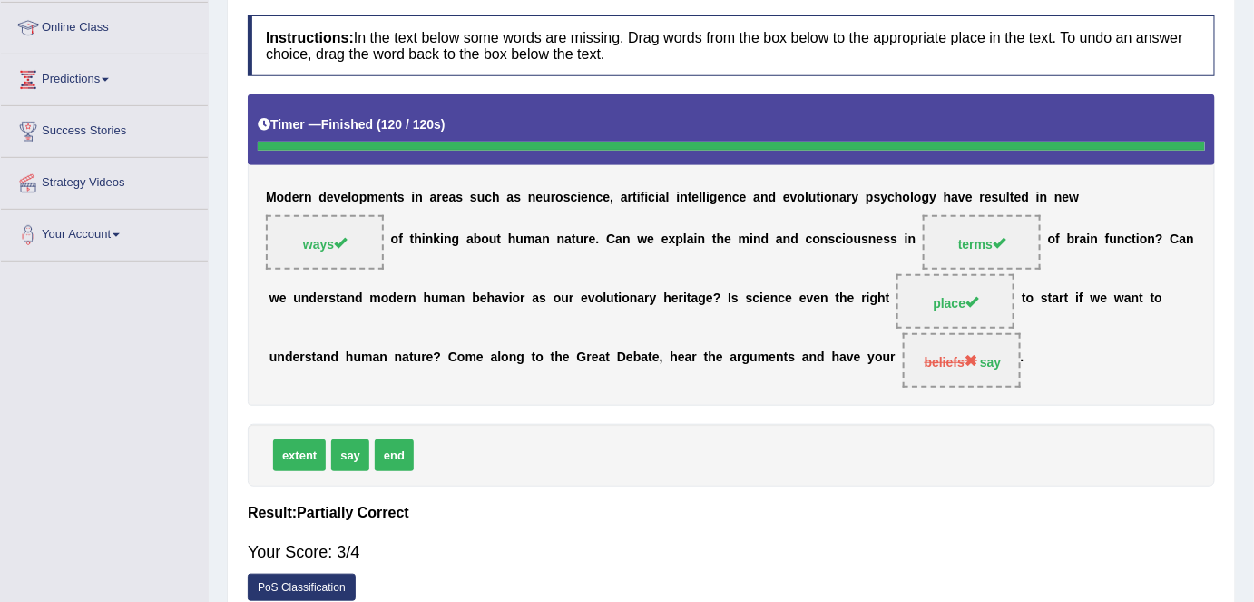
click at [658, 457] on div "extent say end" at bounding box center [732, 455] width 968 height 63
click at [742, 484] on div "Instructions: In the text below some words are missing. Drag words from the box…" at bounding box center [731, 312] width 977 height 613
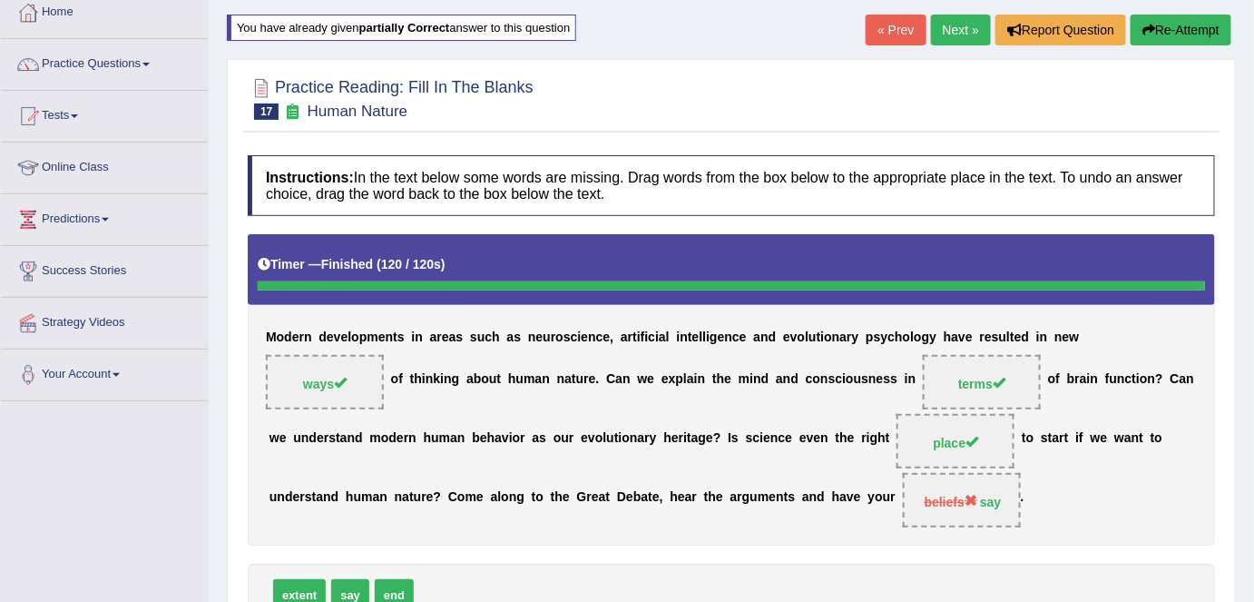
scroll to position [101, 0]
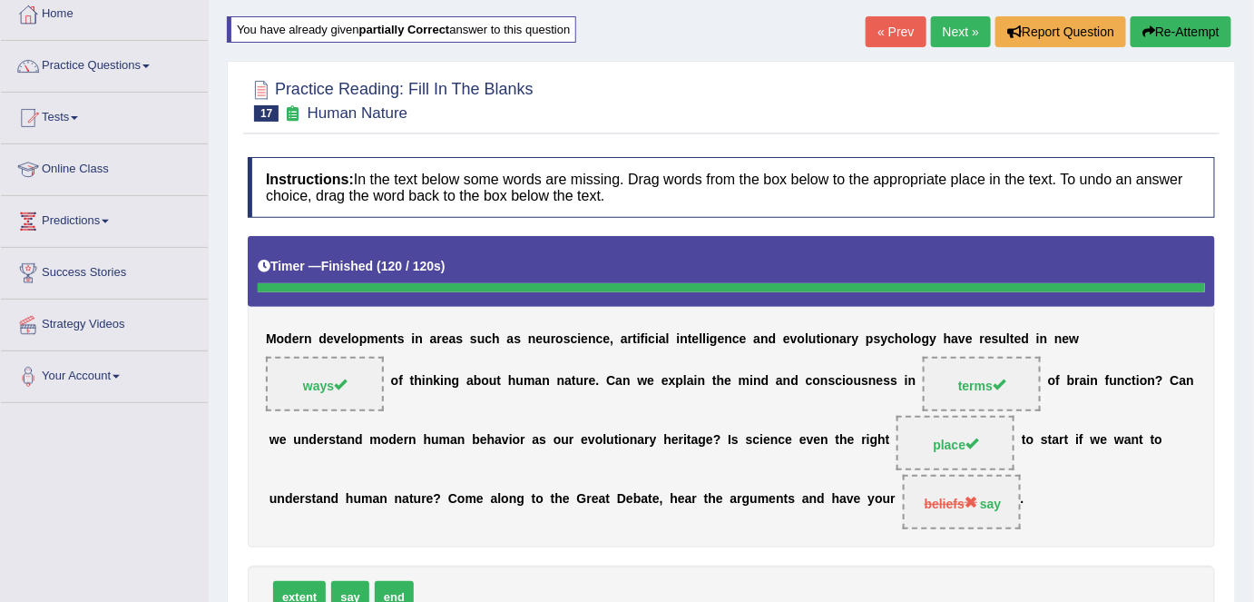
click at [949, 39] on link "Next »" at bounding box center [961, 31] width 60 height 31
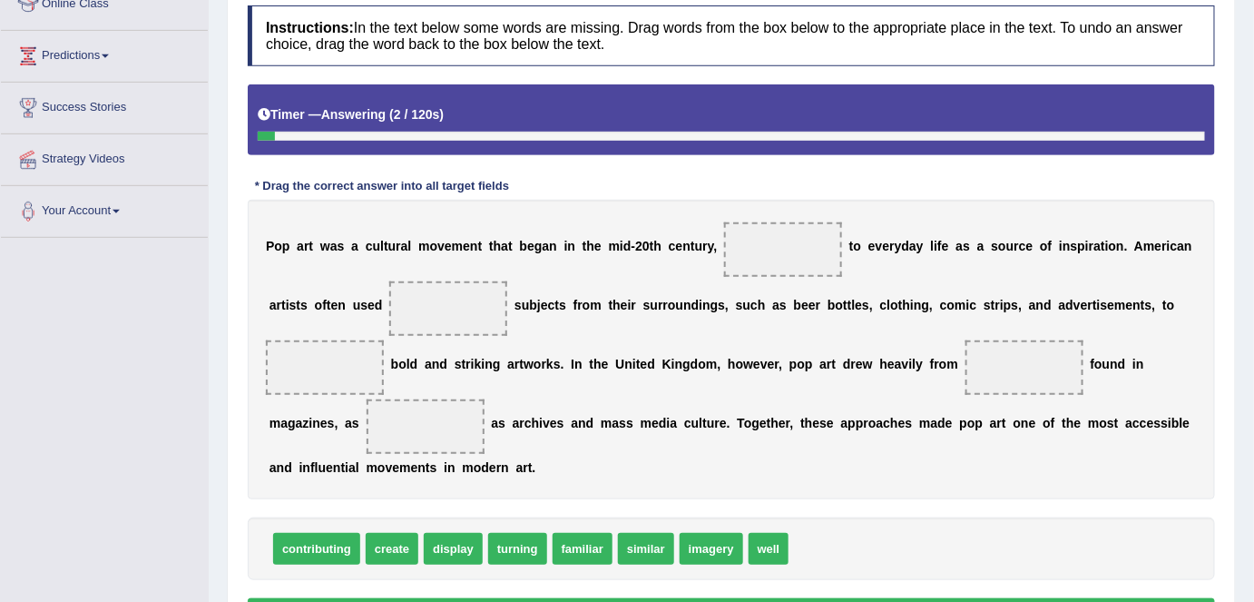
scroll to position [274, 0]
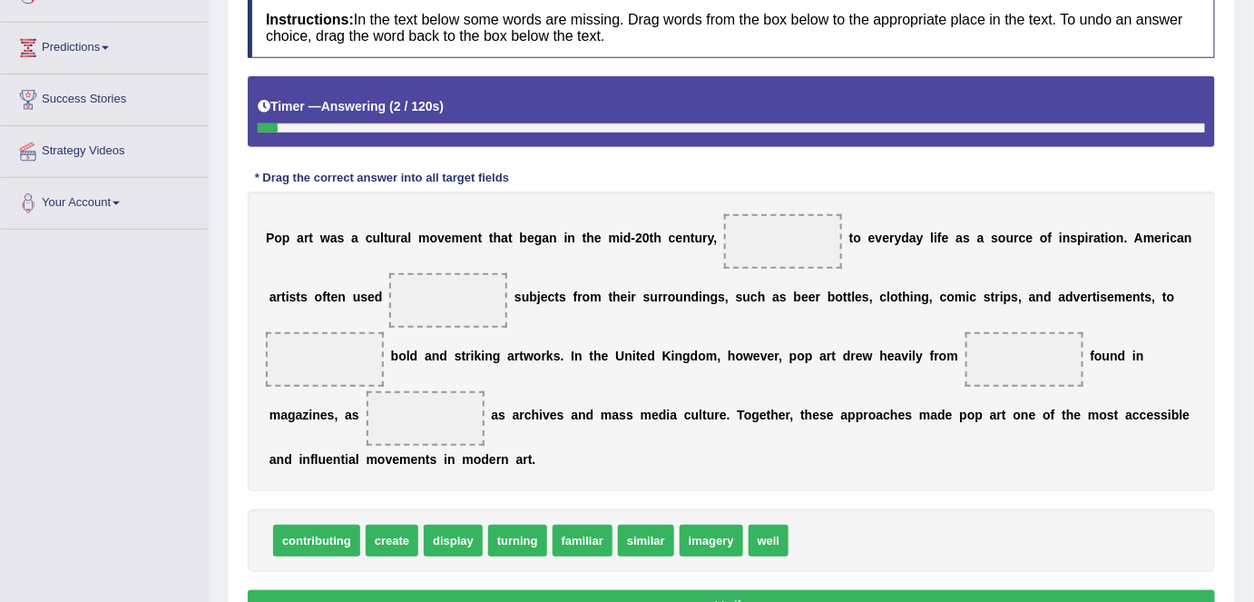
drag, startPoint x: 1260, startPoint y: 192, endPoint x: 1265, endPoint y: 352, distance: 160.7
click at [1253, 328] on html "Toggle navigation Home Practice Questions Speaking Practice Read Aloud Repeat S…" at bounding box center [627, 27] width 1254 height 602
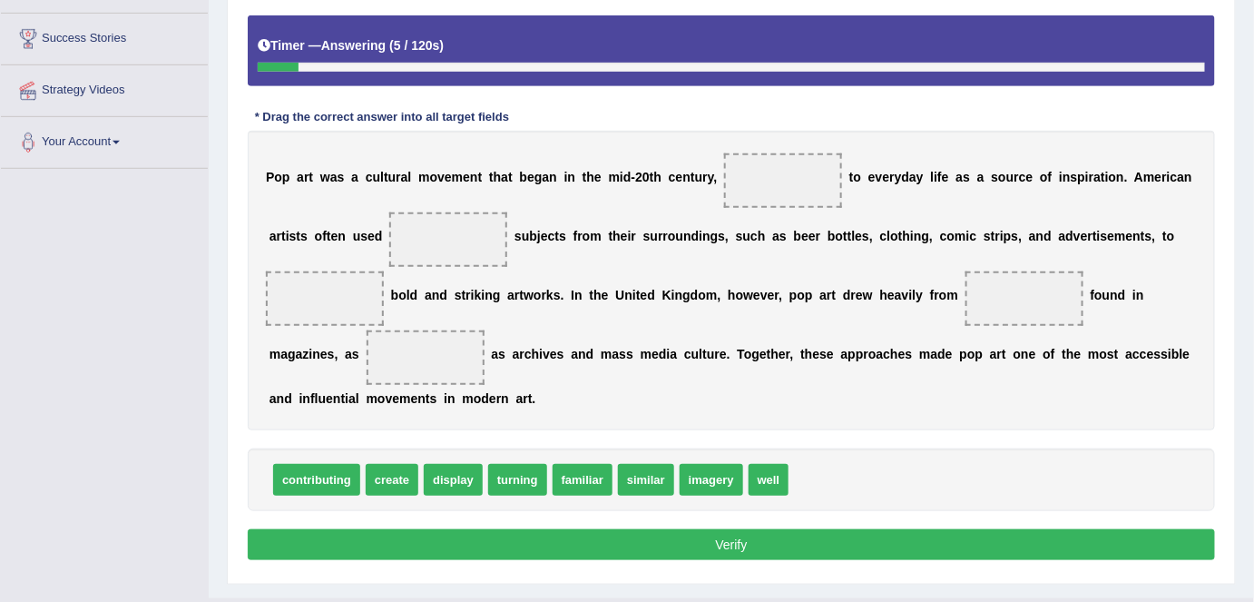
scroll to position [339, 0]
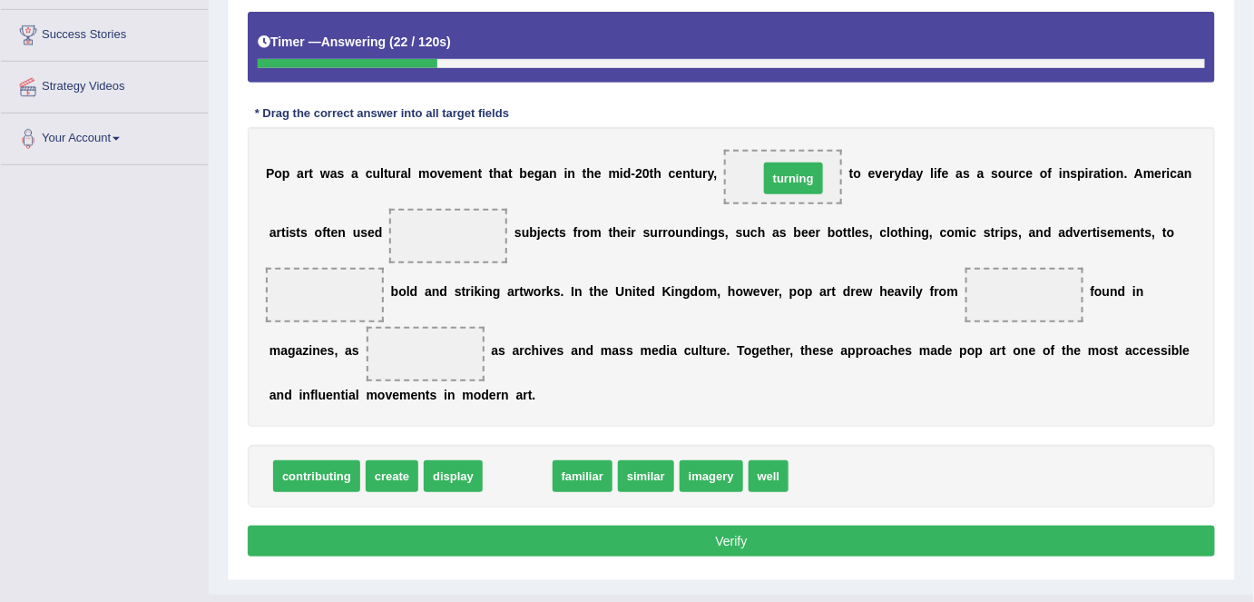
drag, startPoint x: 523, startPoint y: 471, endPoint x: 799, endPoint y: 173, distance: 405.9
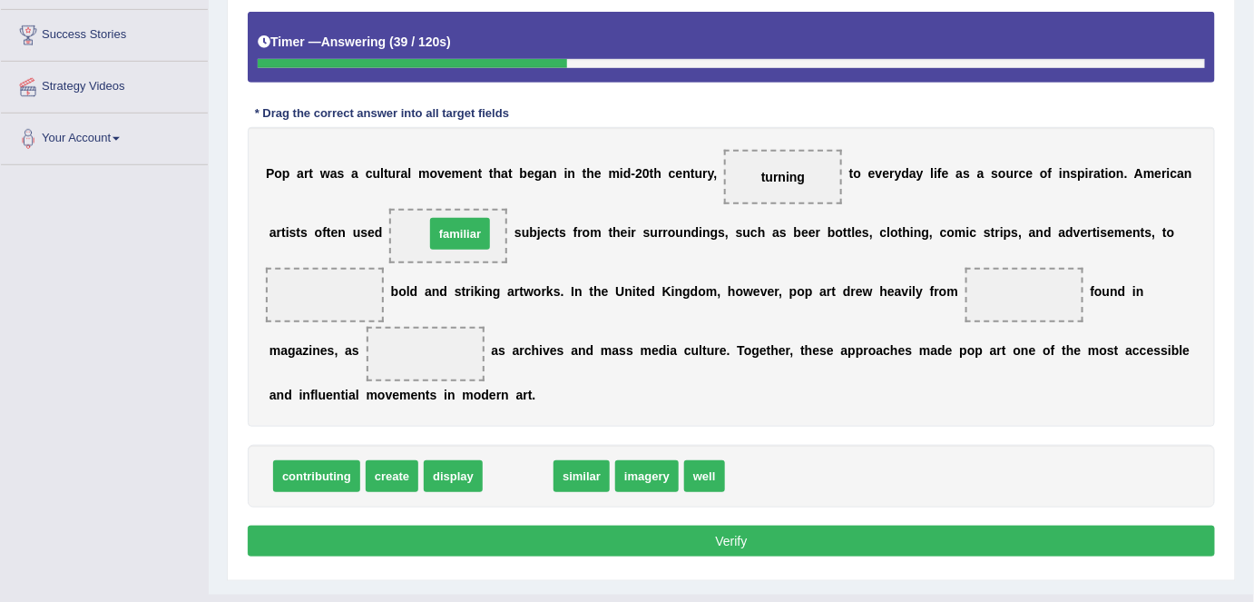
drag, startPoint x: 518, startPoint y: 467, endPoint x: 459, endPoint y: 225, distance: 249.4
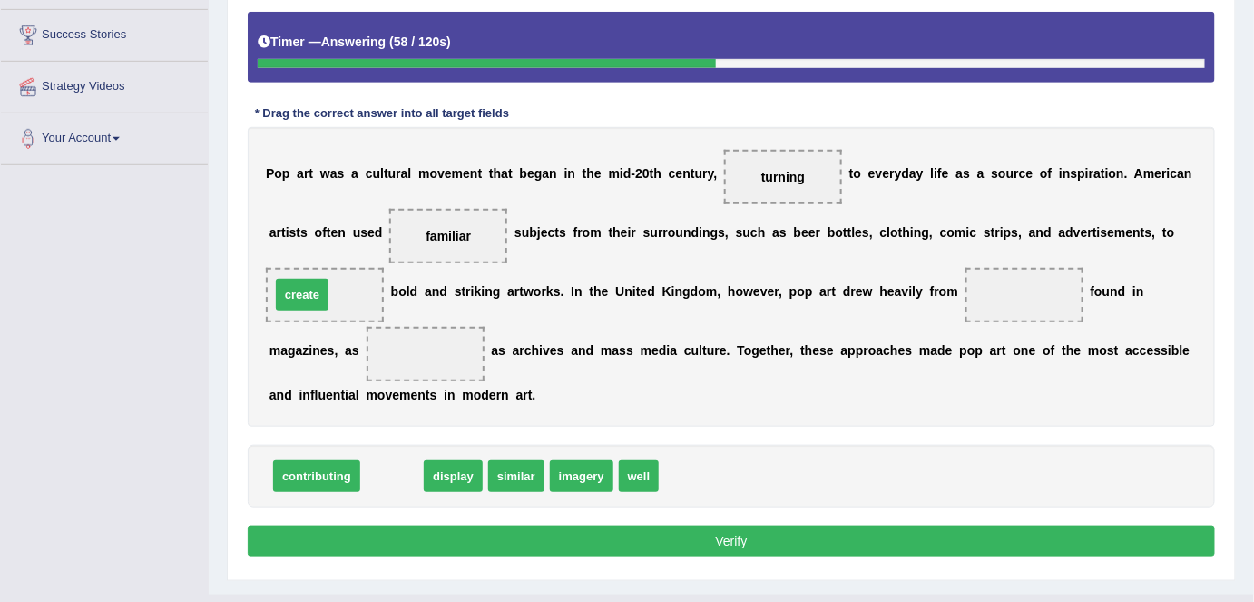
drag, startPoint x: 388, startPoint y: 475, endPoint x: 299, endPoint y: 293, distance: 202.6
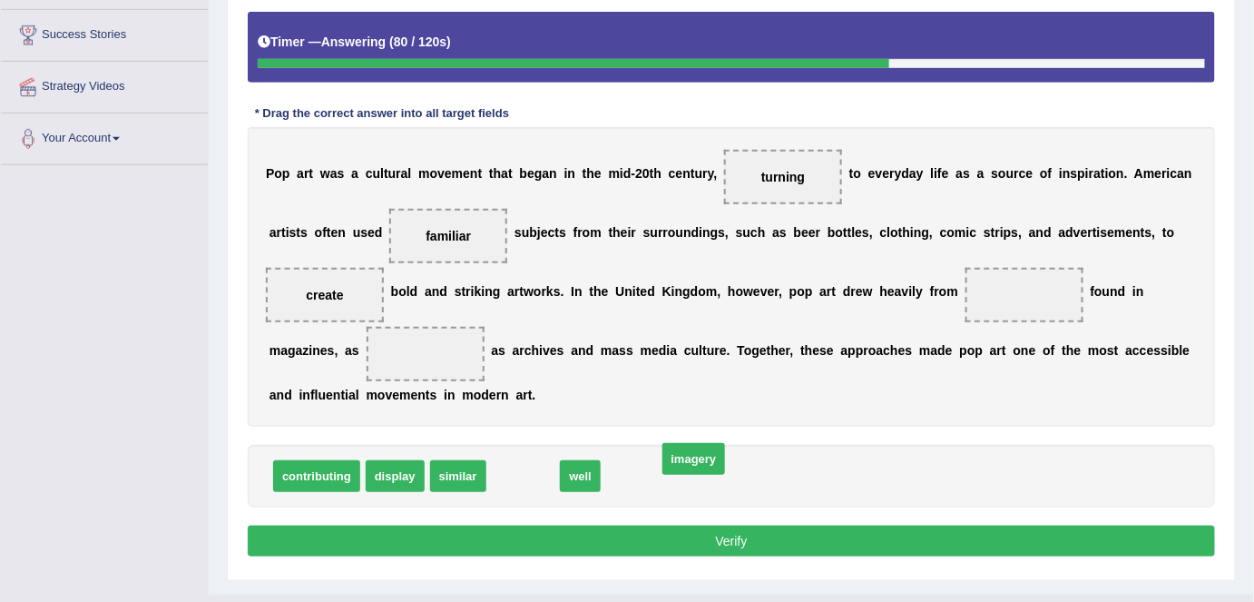
drag, startPoint x: 522, startPoint y: 470, endPoint x: 693, endPoint y: 453, distance: 171.5
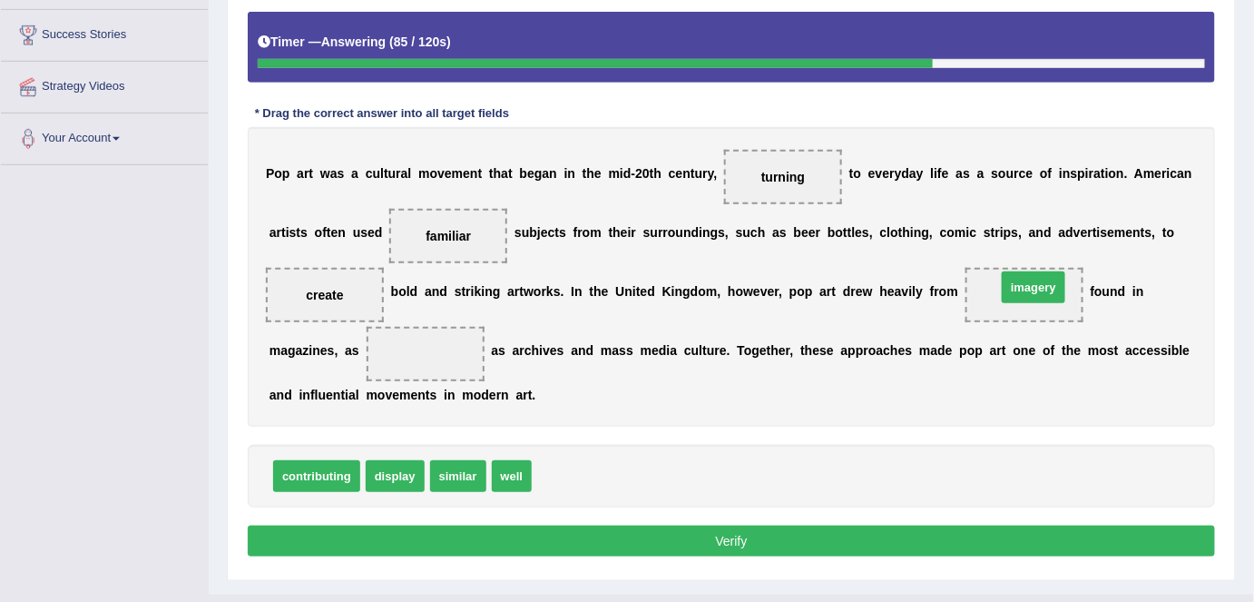
drag, startPoint x: 566, startPoint y: 475, endPoint x: 1030, endPoint y: 286, distance: 500.8
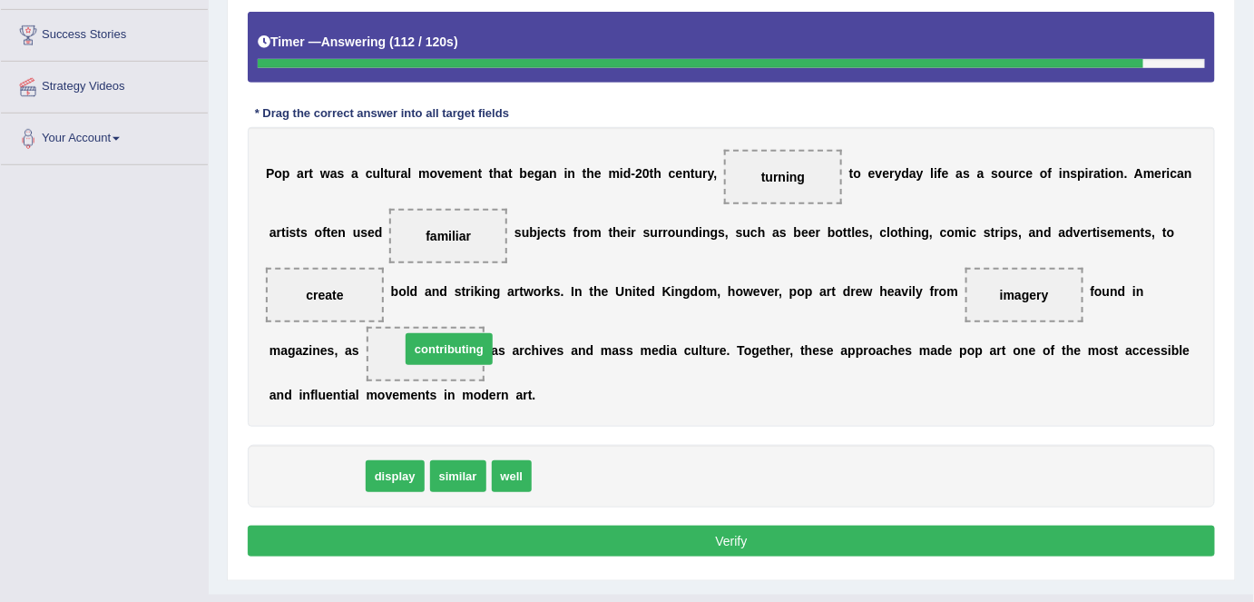
drag, startPoint x: 312, startPoint y: 467, endPoint x: 445, endPoint y: 339, distance: 183.6
